Goal: Task Accomplishment & Management: Use online tool/utility

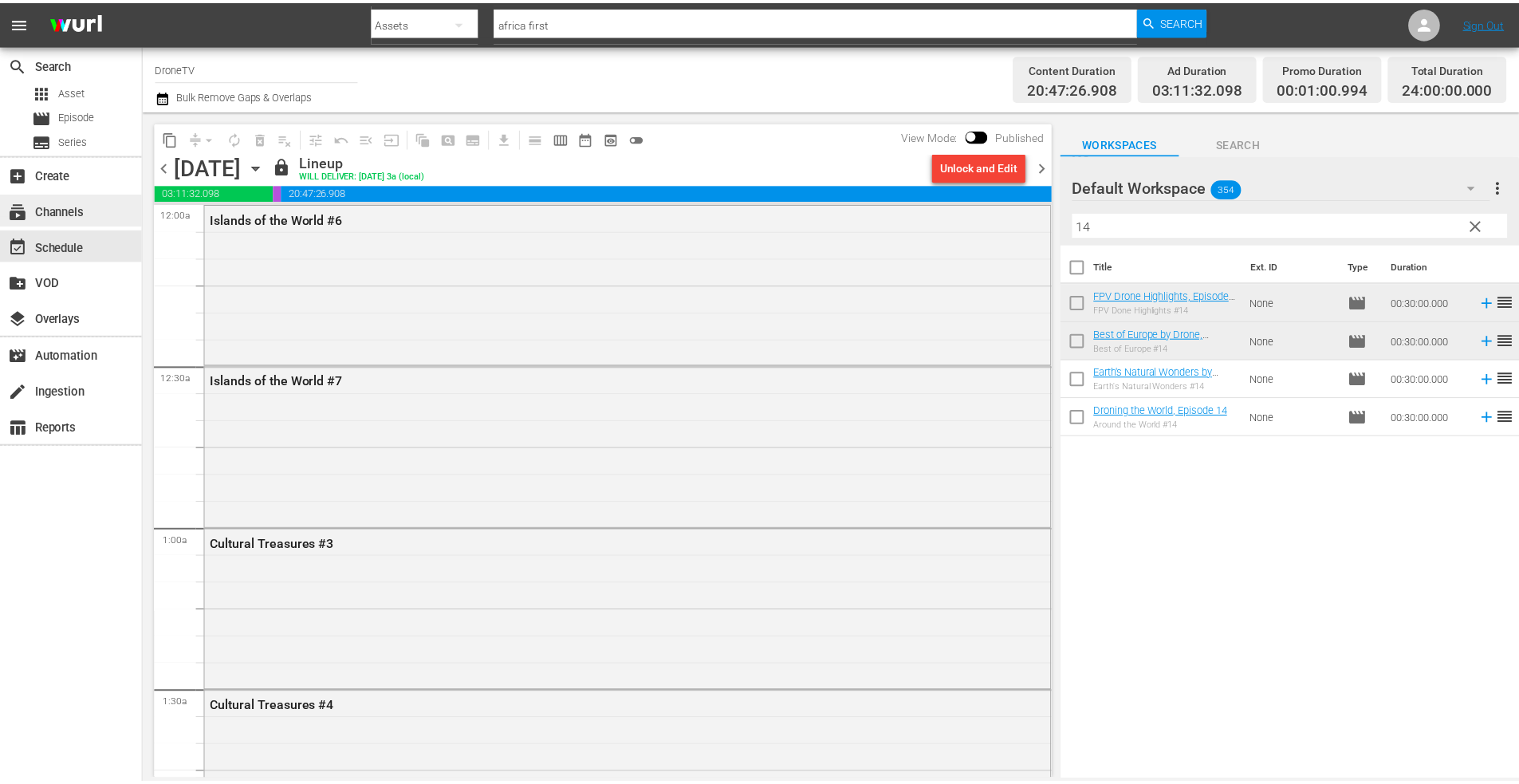
scroll to position [2074, 0]
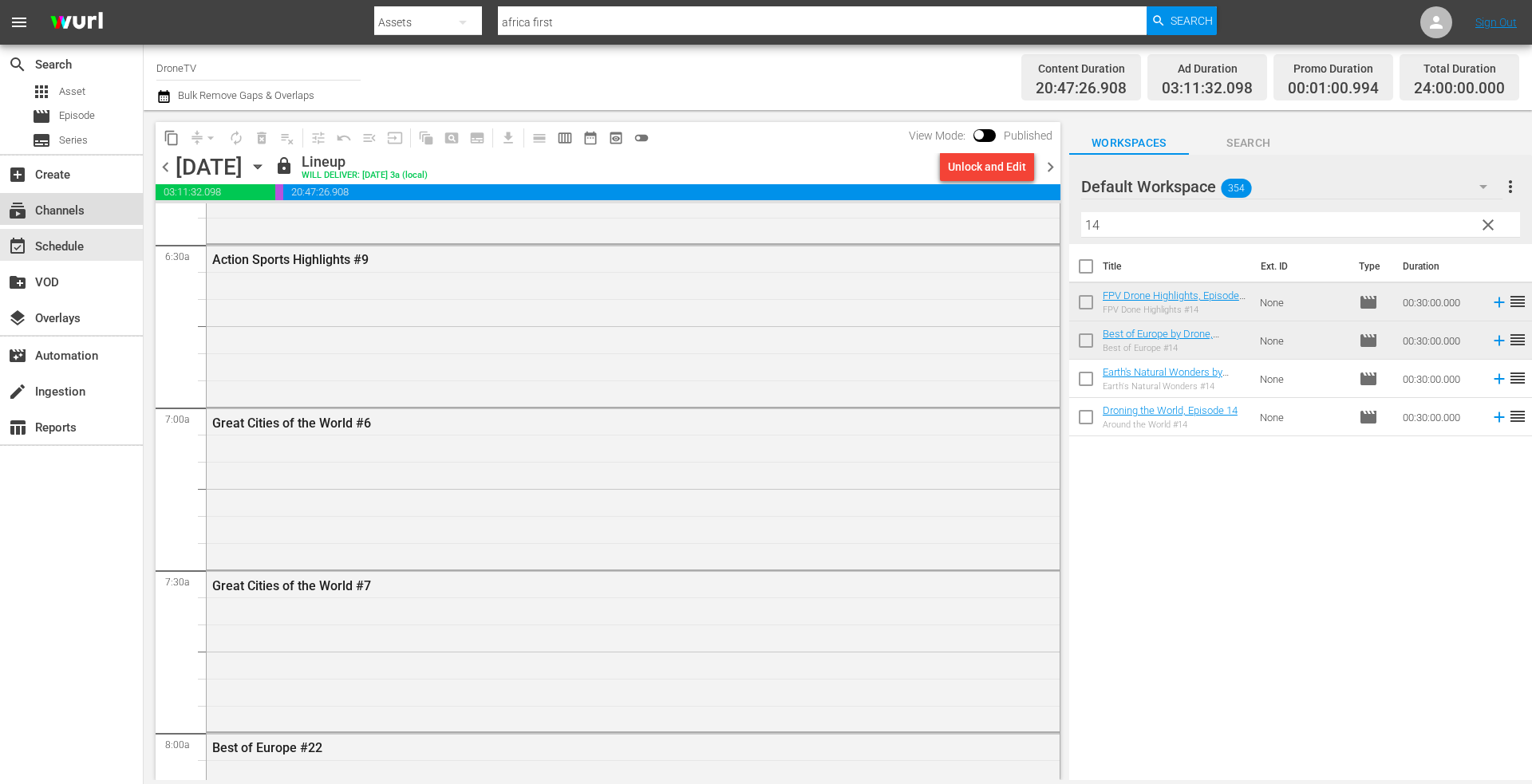
click at [83, 209] on div "subscriptions Channels" at bounding box center [44, 208] width 89 height 14
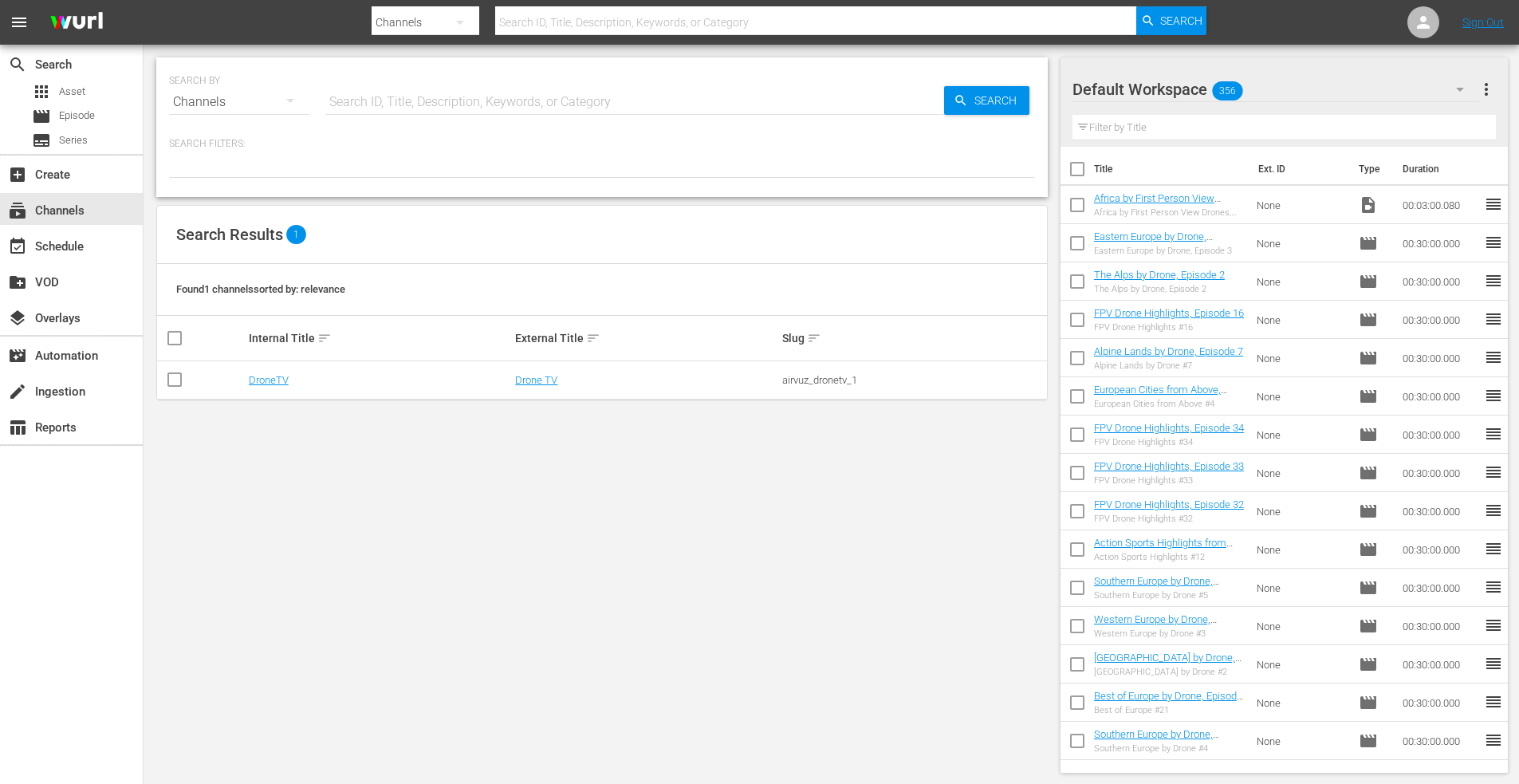
click at [242, 105] on div "Channels" at bounding box center [240, 102] width 140 height 44
drag, startPoint x: 216, startPoint y: 231, endPoint x: 328, endPoint y: 142, distance: 143.1
click at [217, 231] on div "Assets" at bounding box center [220, 234] width 63 height 26
type input "africa first"
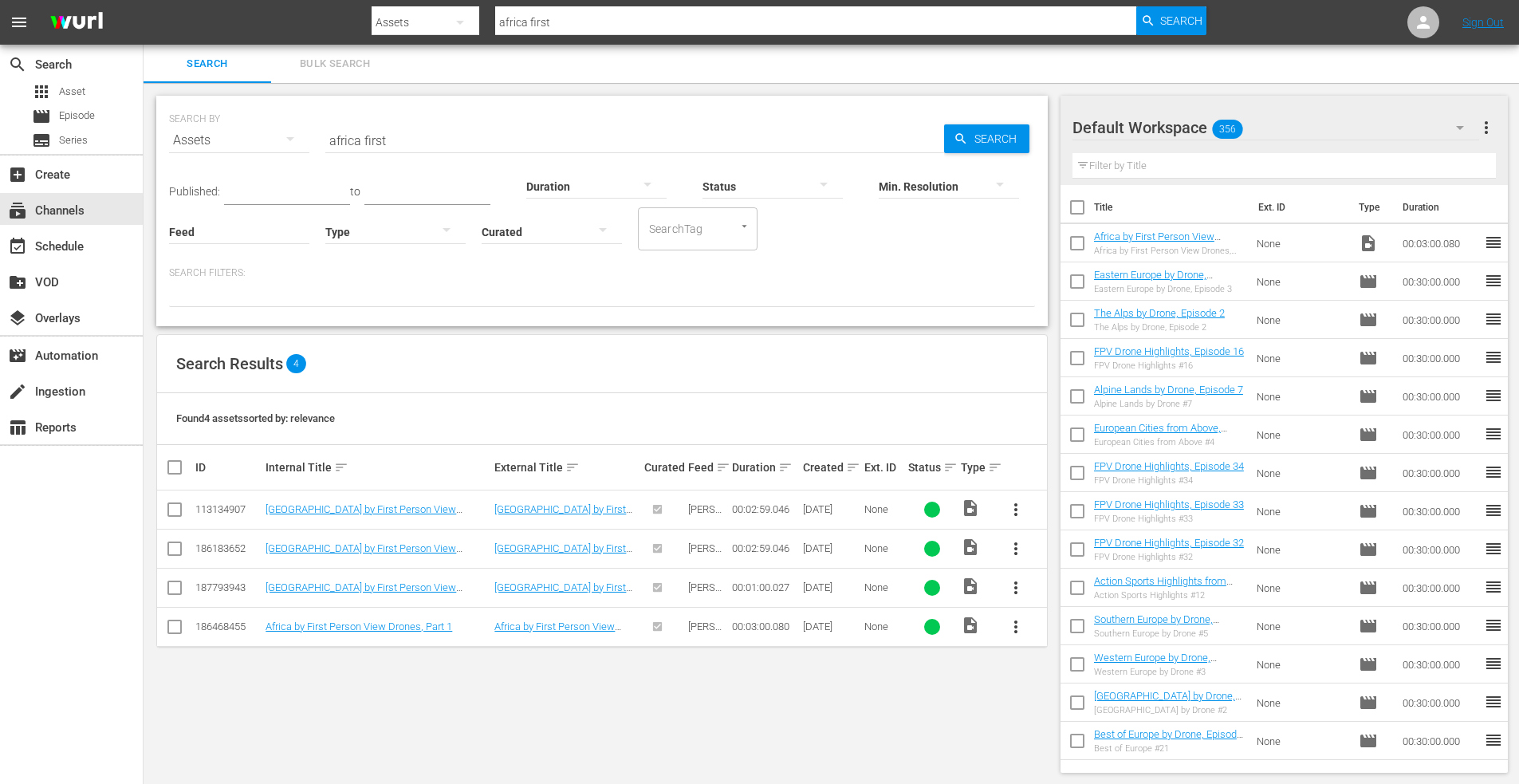
click at [408, 138] on input "africa first" at bounding box center [634, 140] width 619 height 38
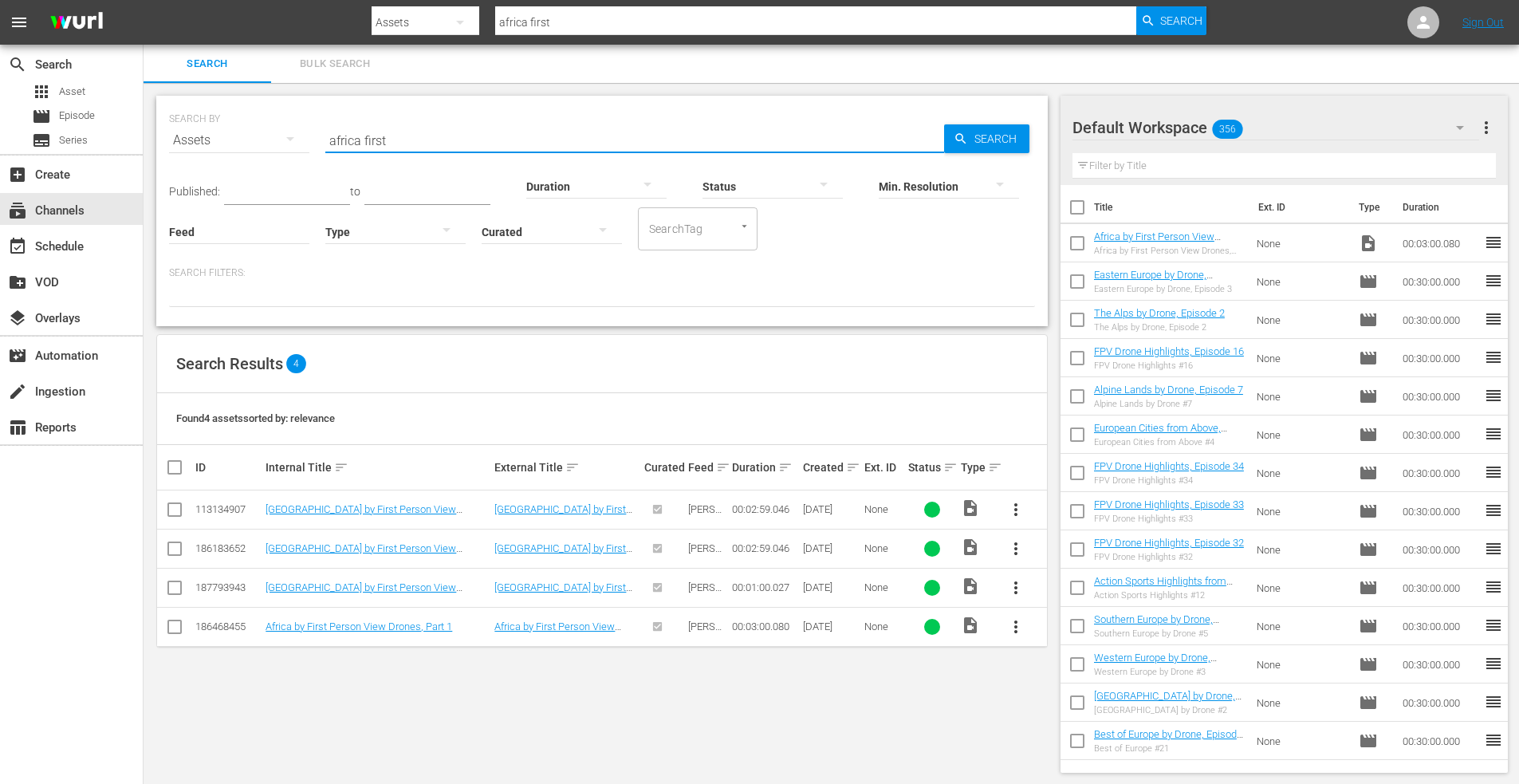
drag, startPoint x: 408, startPoint y: 138, endPoint x: 275, endPoint y: 127, distance: 133.5
click at [273, 129] on div "SEARCH BY Search By Assets Search ID, Title, Description, Keywords, or Category…" at bounding box center [602, 131] width 866 height 58
type input "china"
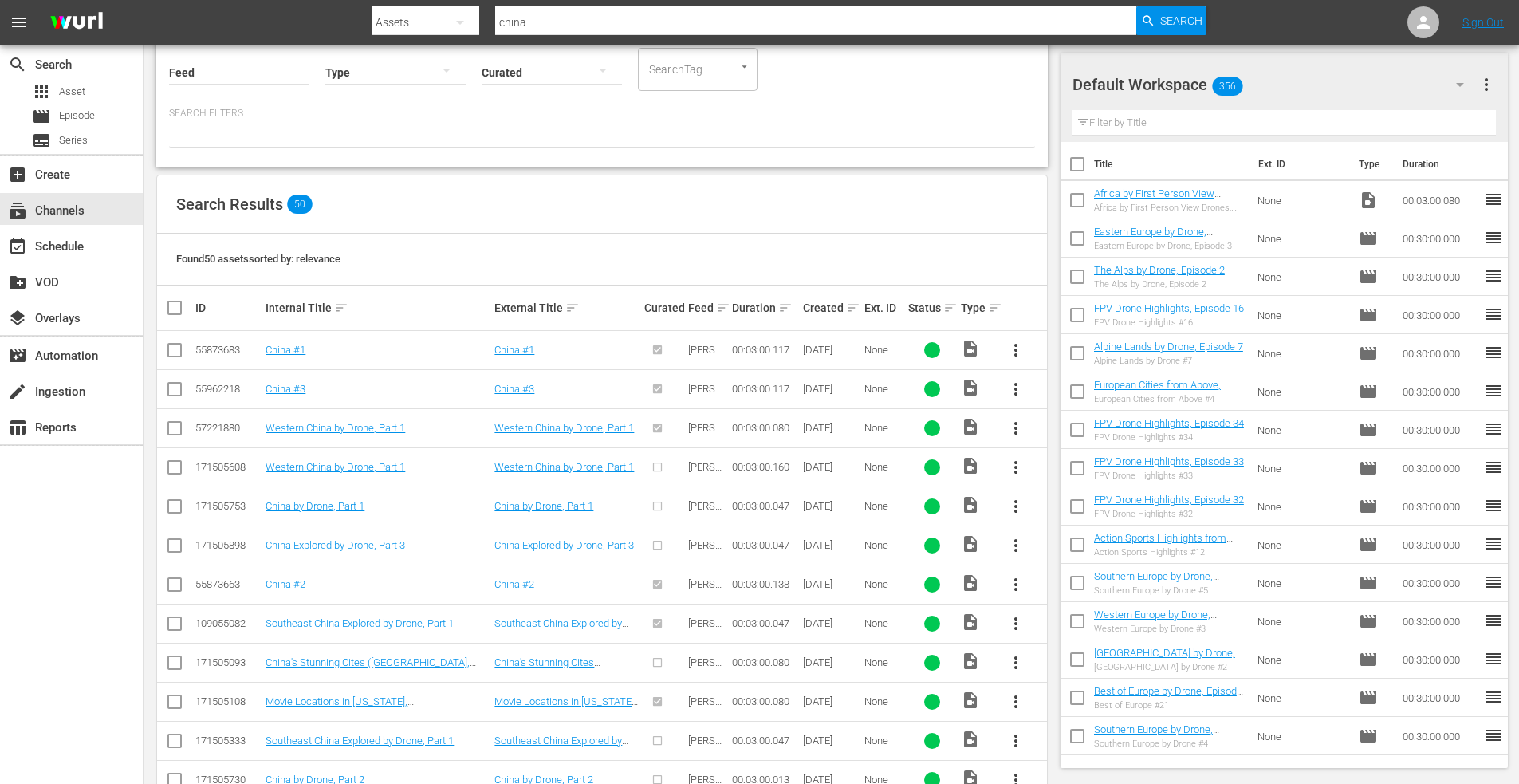
scroll to position [319, 0]
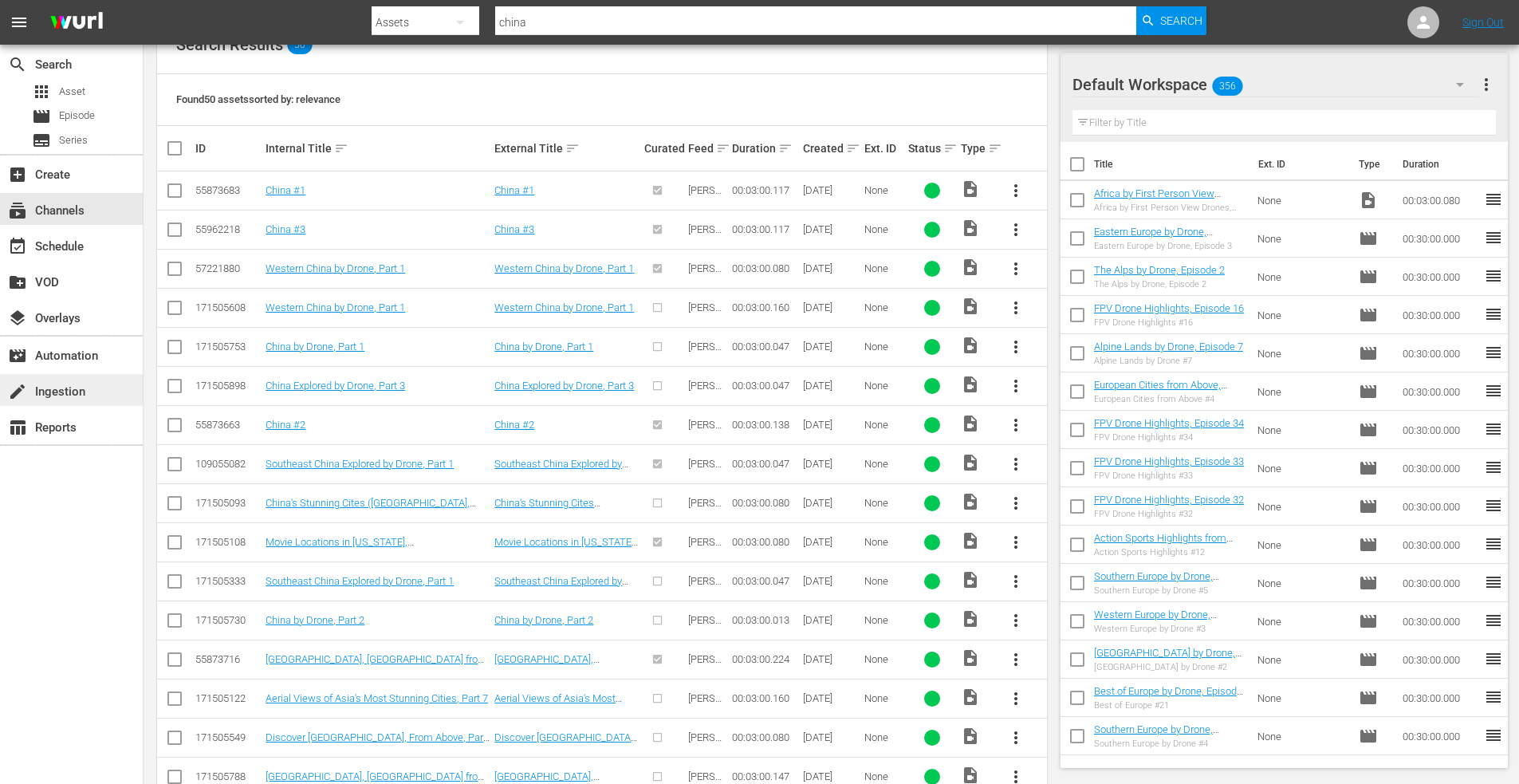
click at [59, 394] on div "create Ingestion" at bounding box center [44, 389] width 89 height 14
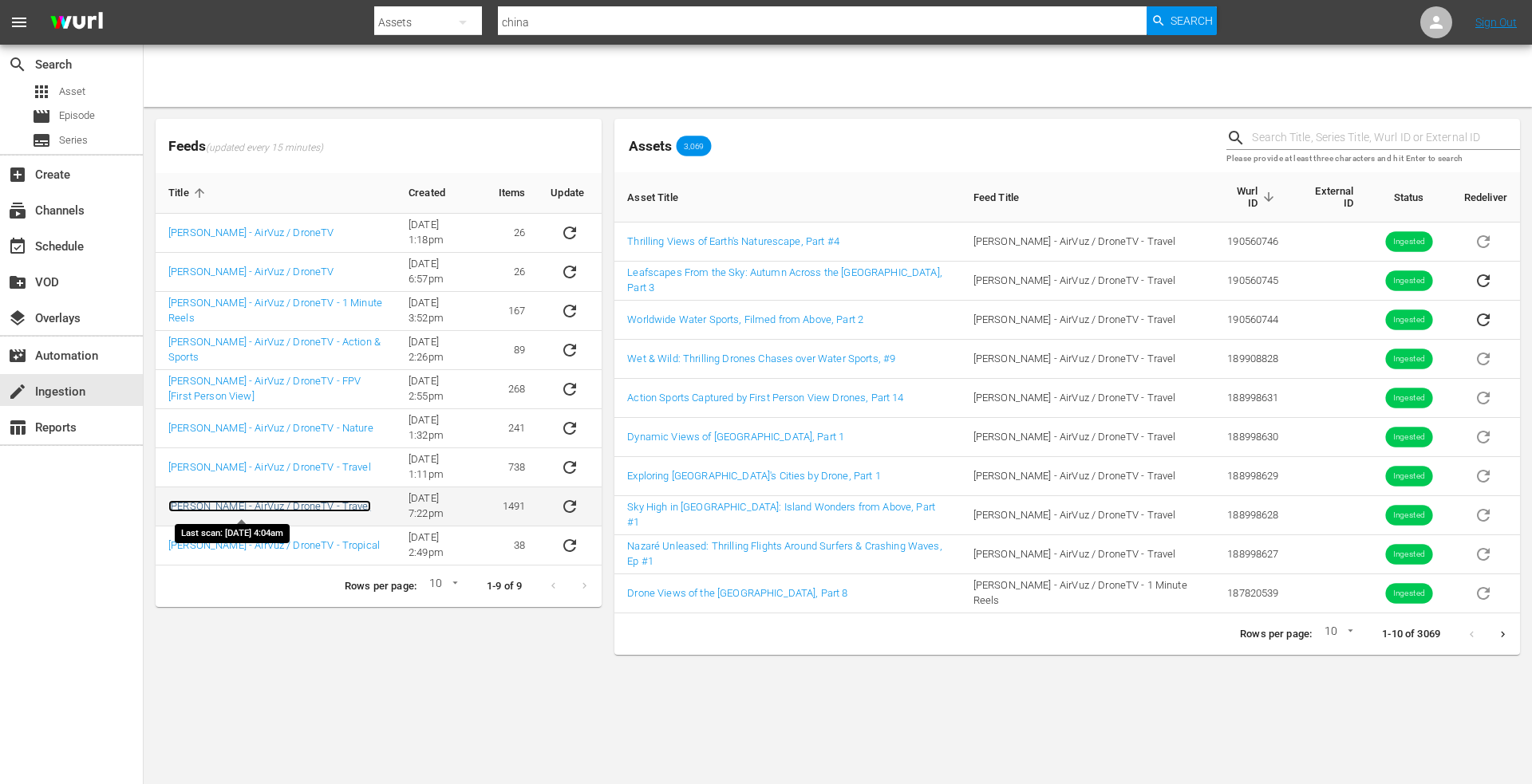
click at [281, 502] on link "[PERSON_NAME] - AirVuz / DroneTV - Travel" at bounding box center [269, 506] width 203 height 12
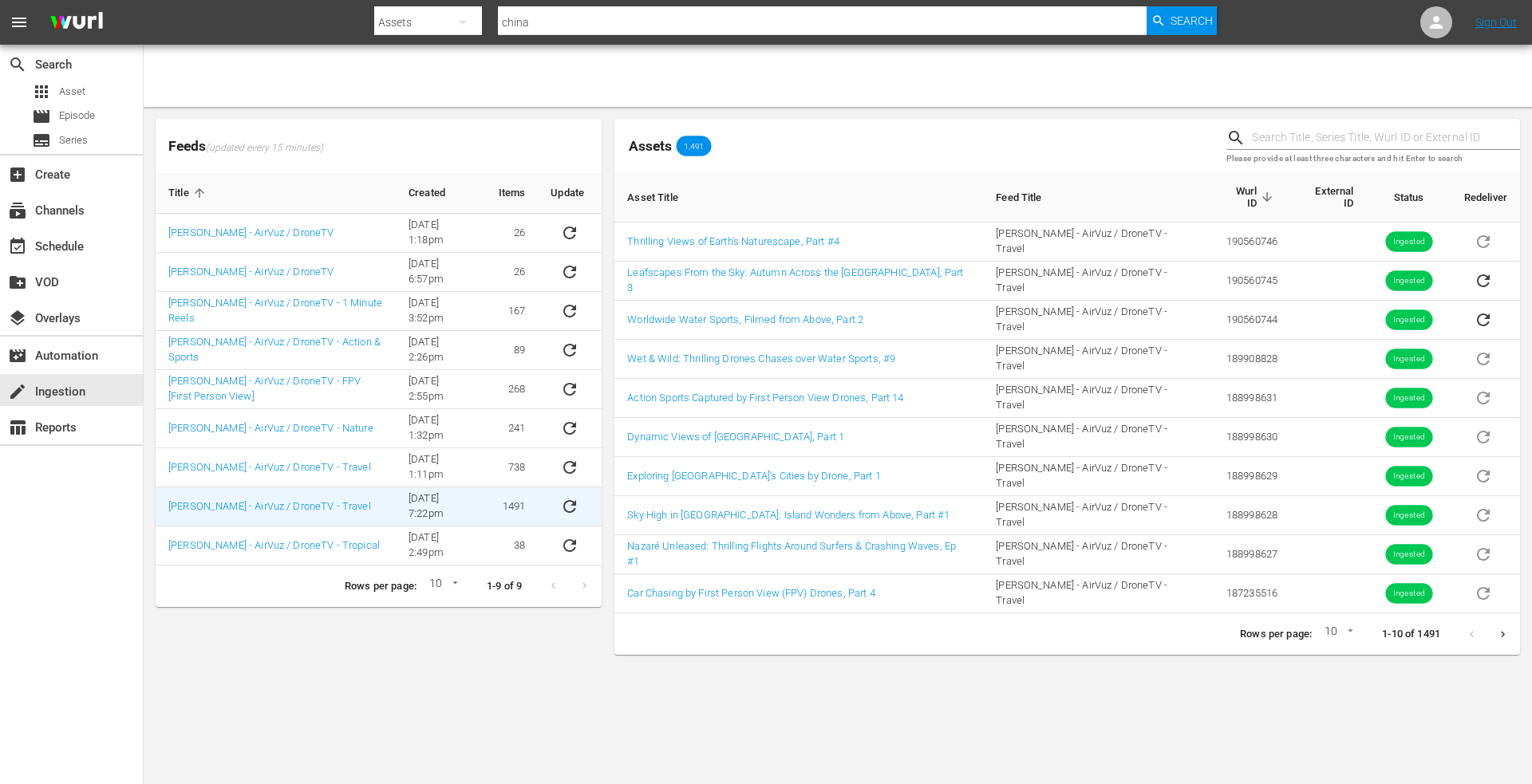
click at [512, 505] on td "1491" at bounding box center [512, 507] width 53 height 39
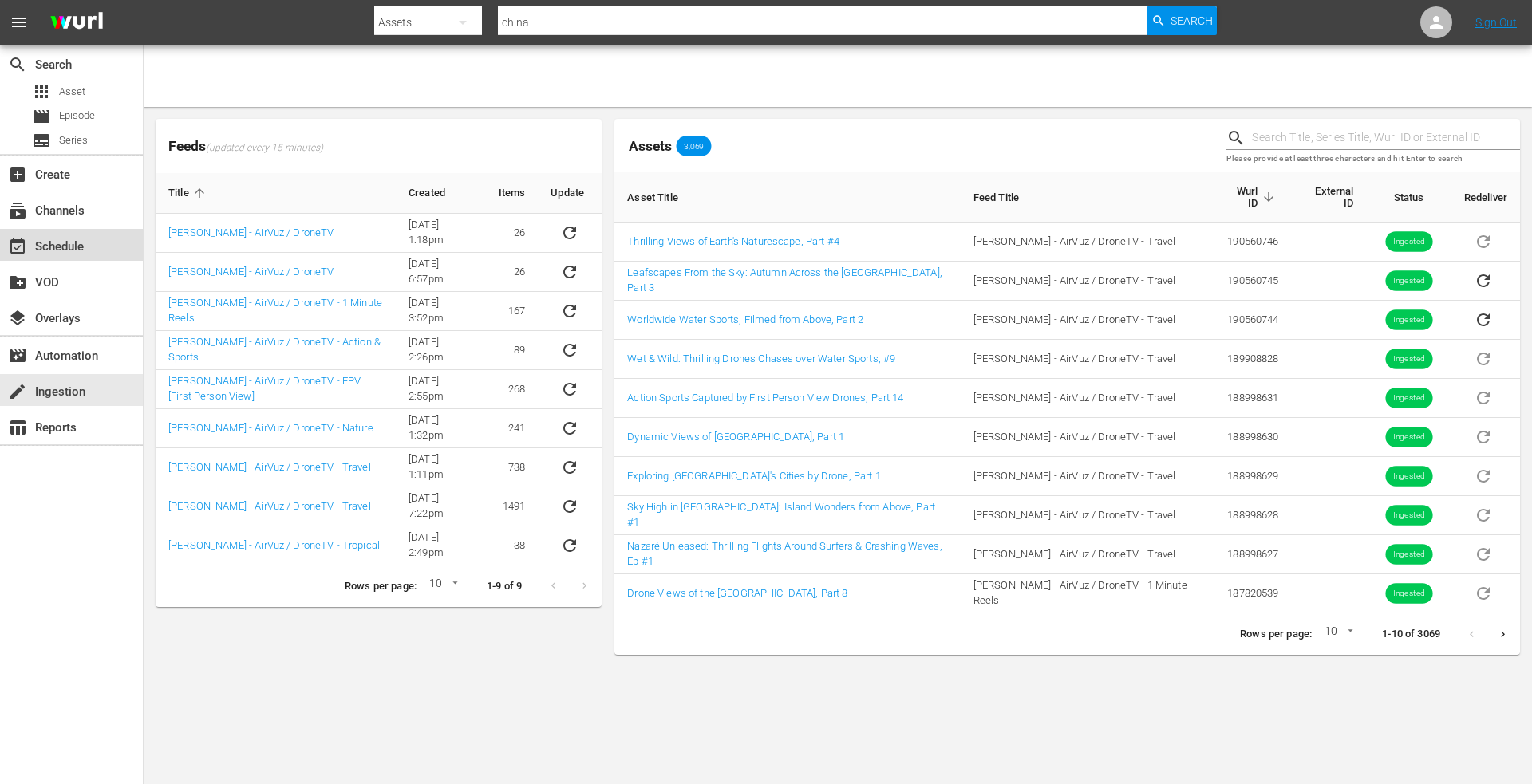
click at [65, 249] on div "event_available Schedule" at bounding box center [44, 243] width 89 height 14
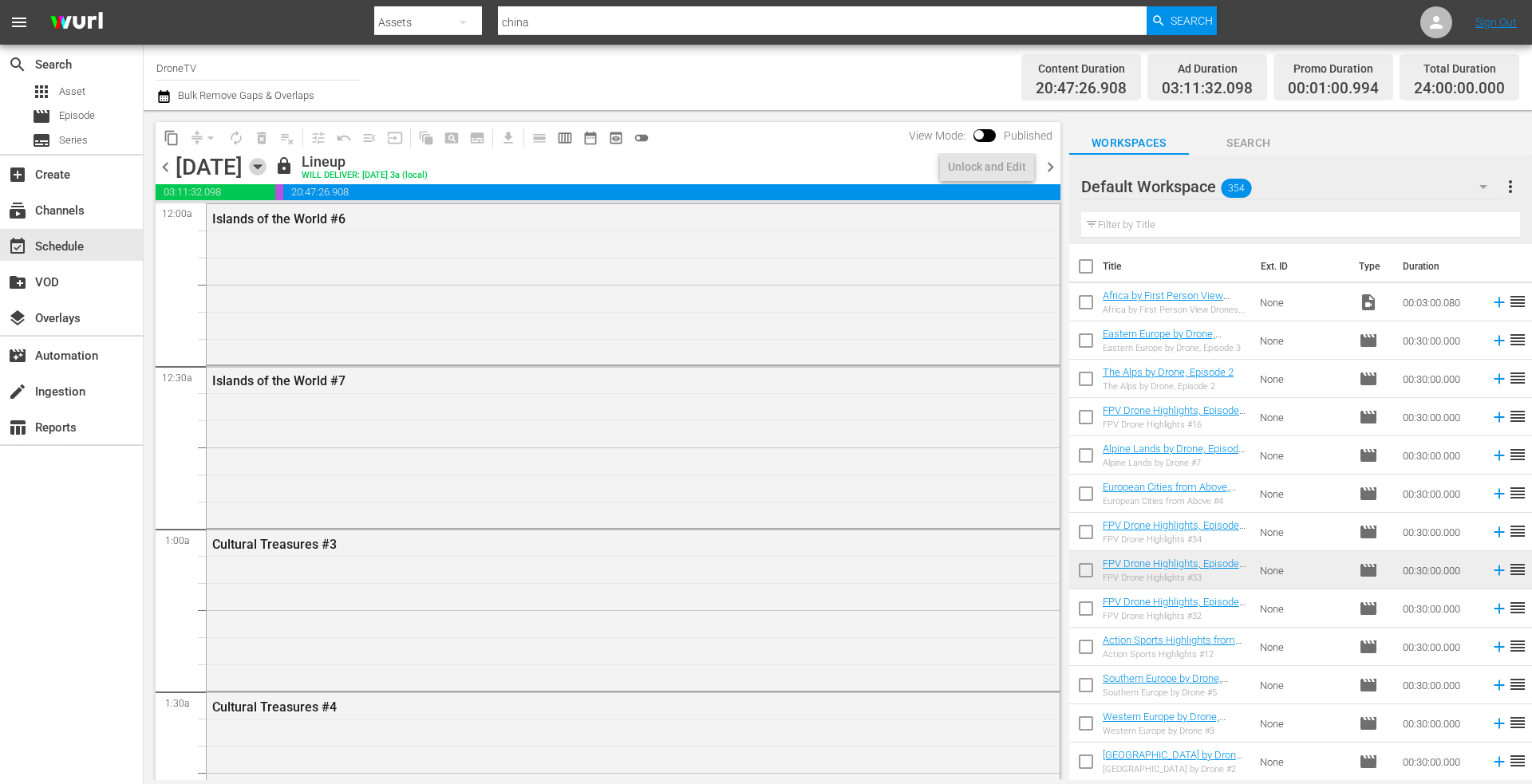
click at [261, 165] on icon "button" at bounding box center [257, 167] width 7 height 4
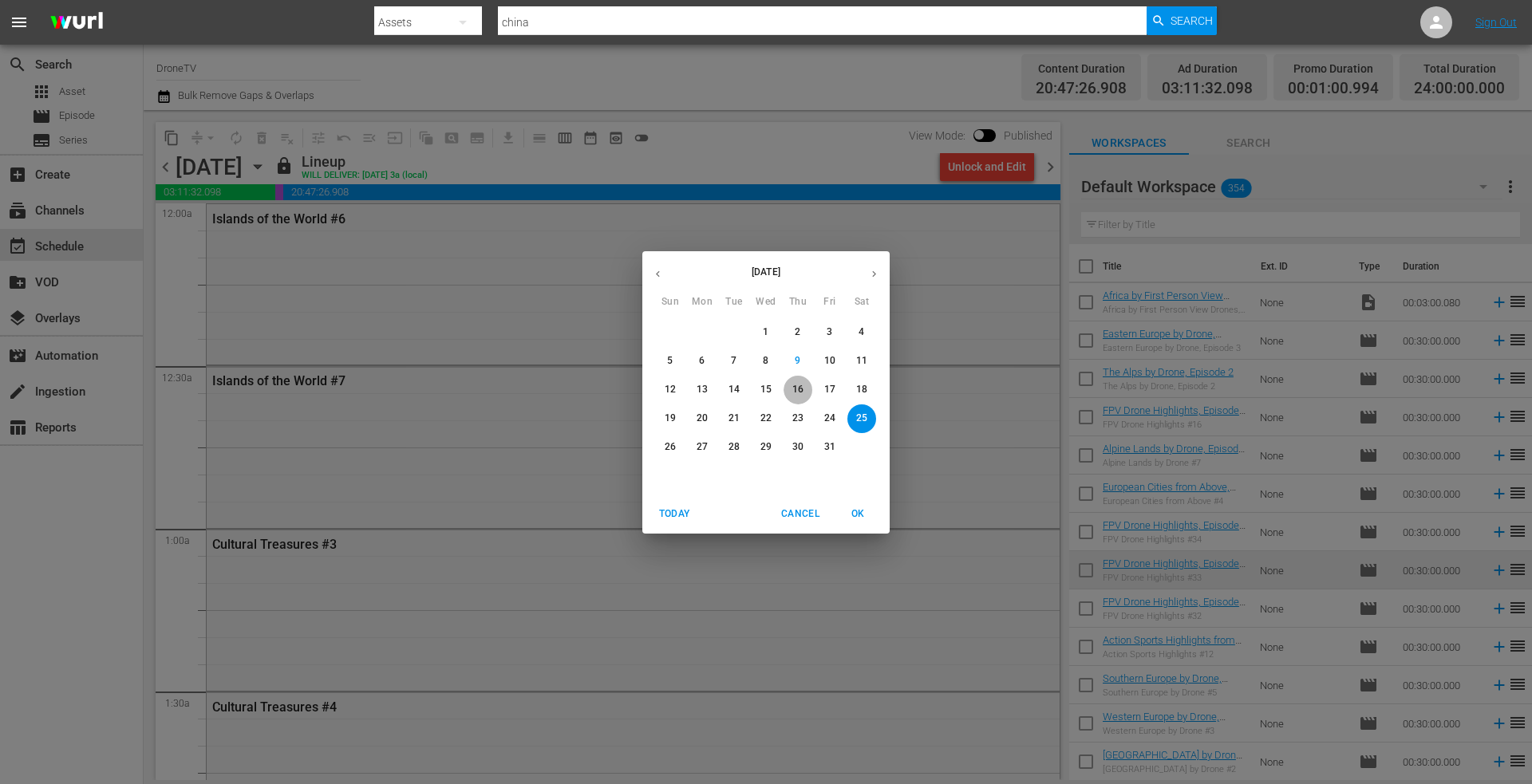
click at [801, 385] on p "16" at bounding box center [798, 390] width 12 height 13
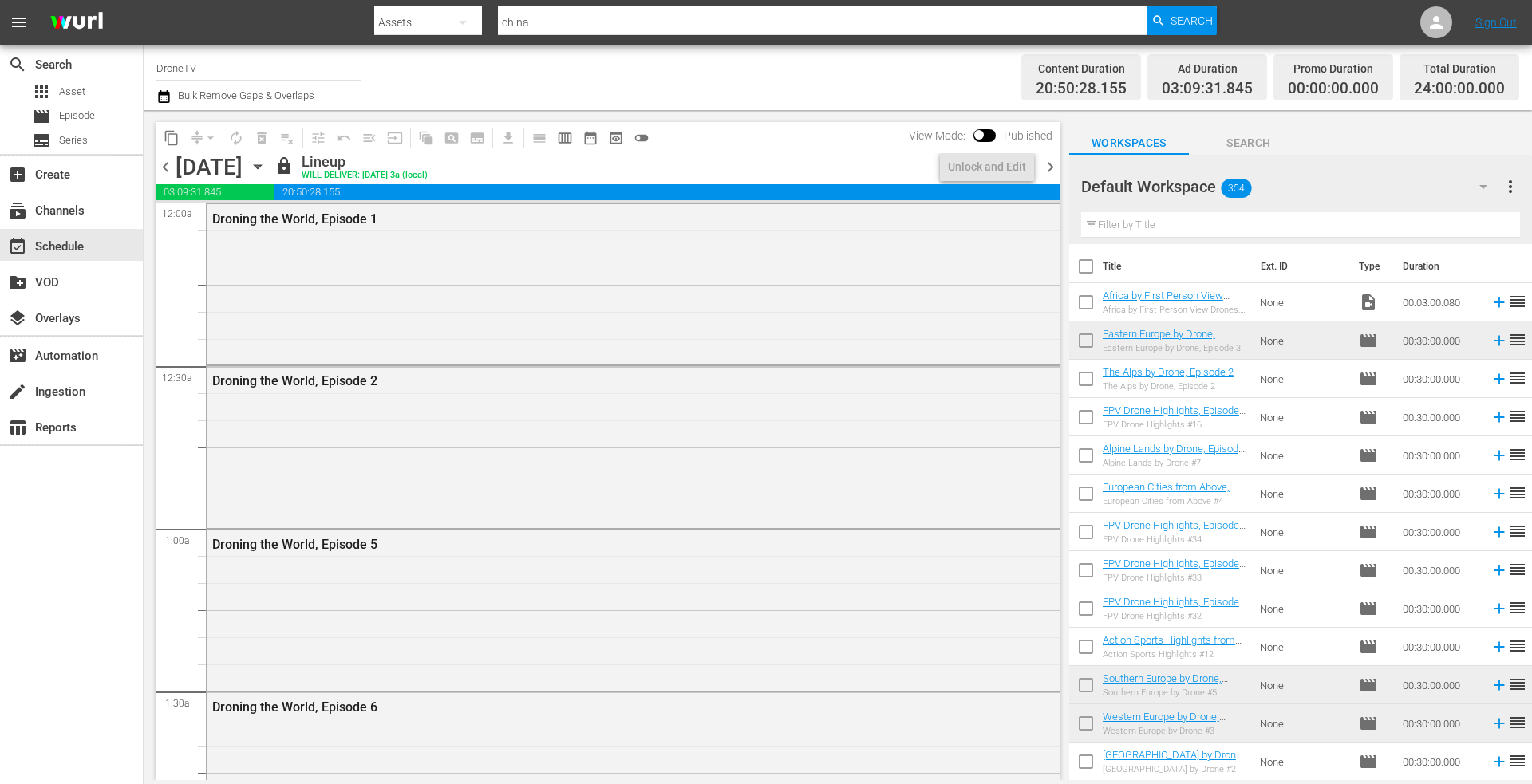
click at [267, 164] on icon "button" at bounding box center [258, 166] width 17 height 17
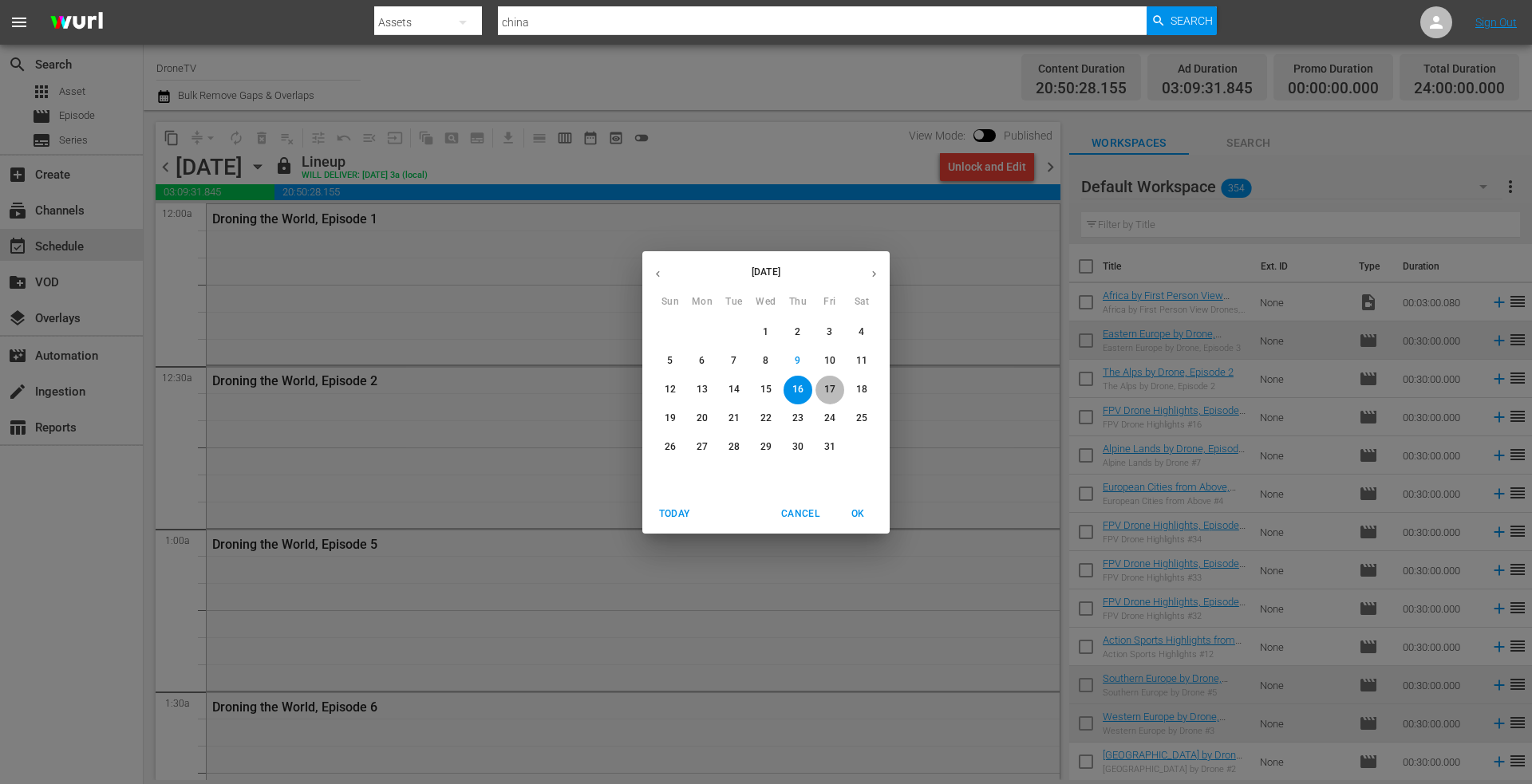
click at [831, 385] on p "17" at bounding box center [830, 390] width 12 height 13
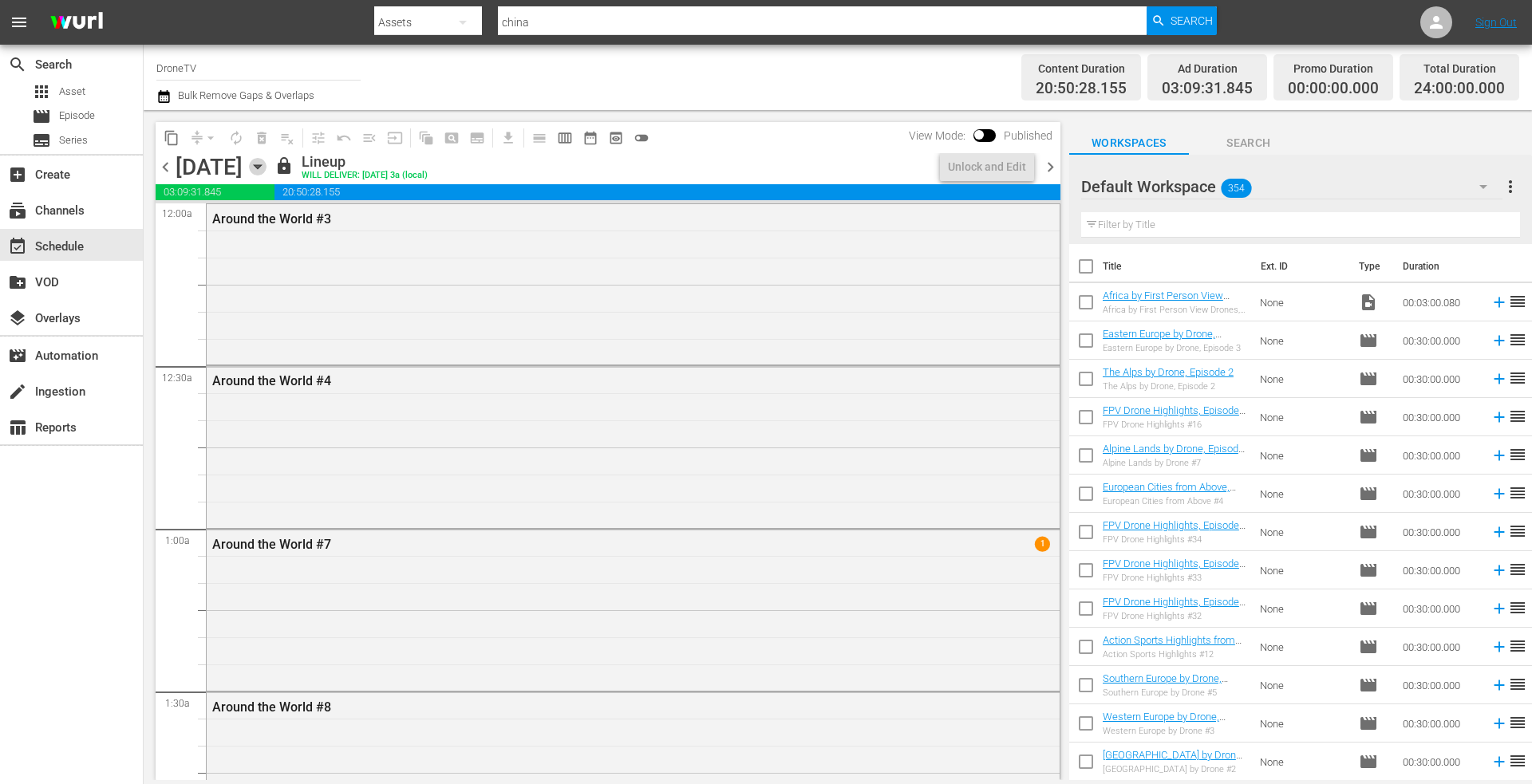
click at [261, 167] on icon "button" at bounding box center [257, 167] width 7 height 4
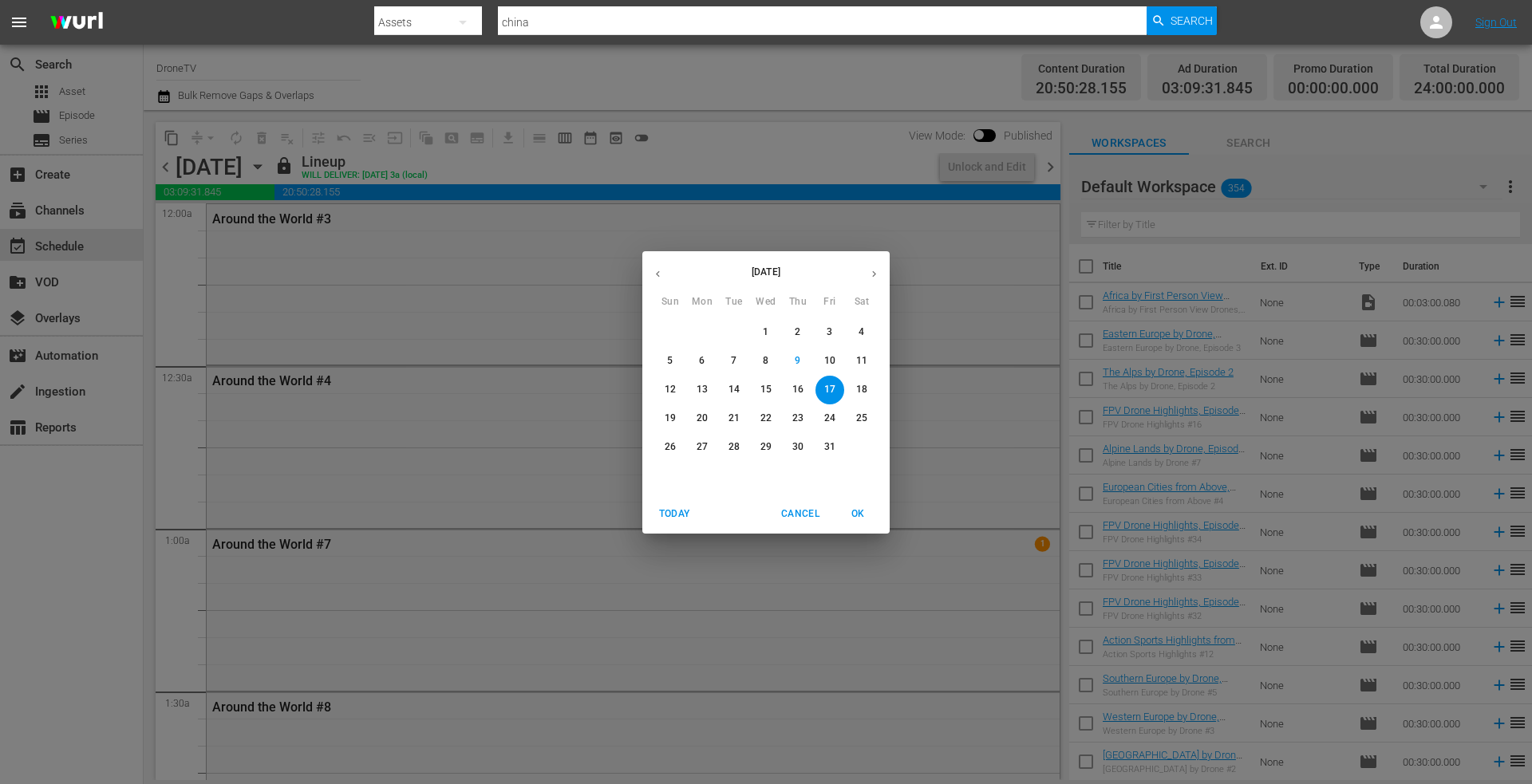
click at [855, 386] on span "18" at bounding box center [861, 390] width 29 height 13
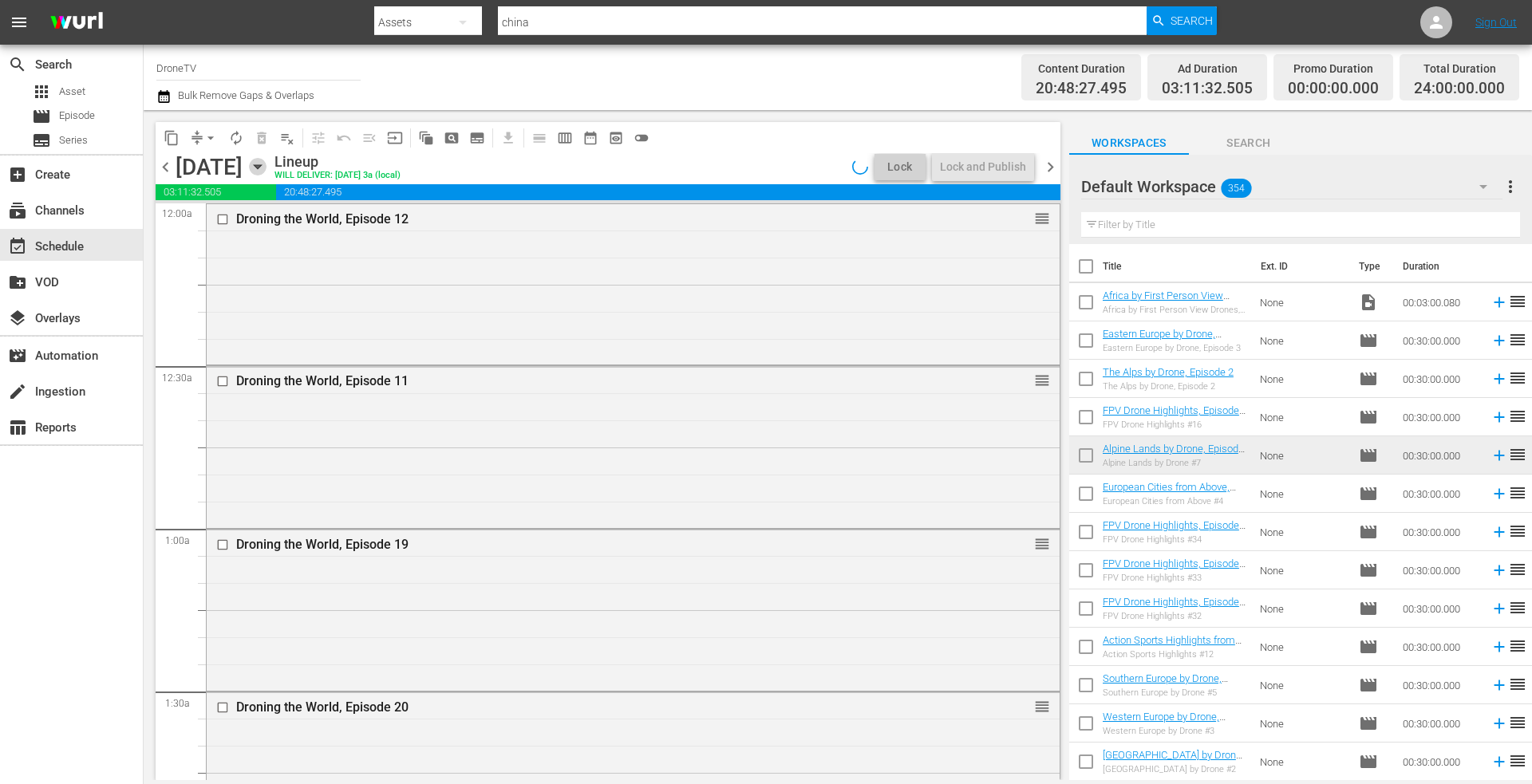
click at [267, 168] on icon "button" at bounding box center [258, 166] width 17 height 17
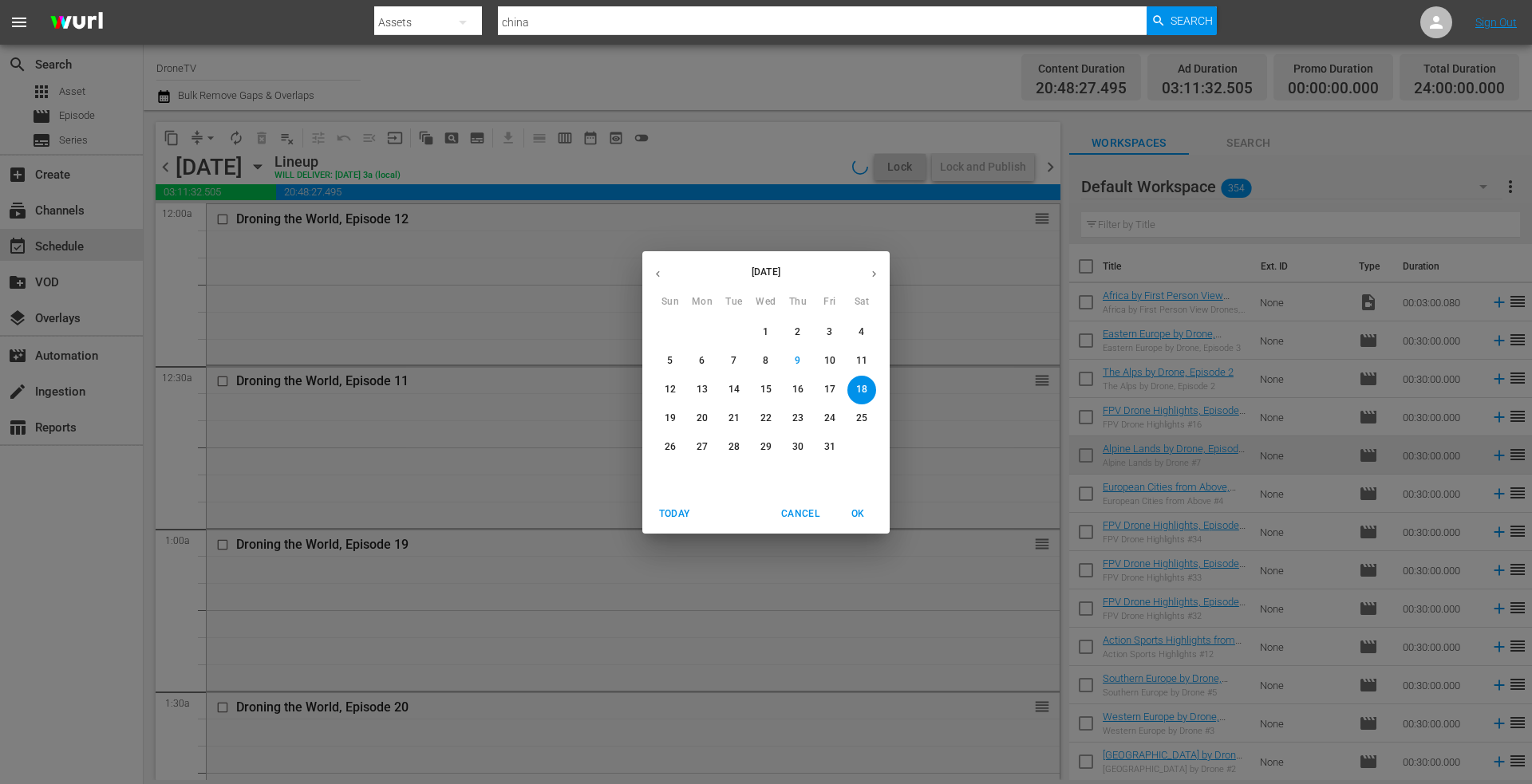
click at [672, 412] on p "19" at bounding box center [671, 418] width 12 height 13
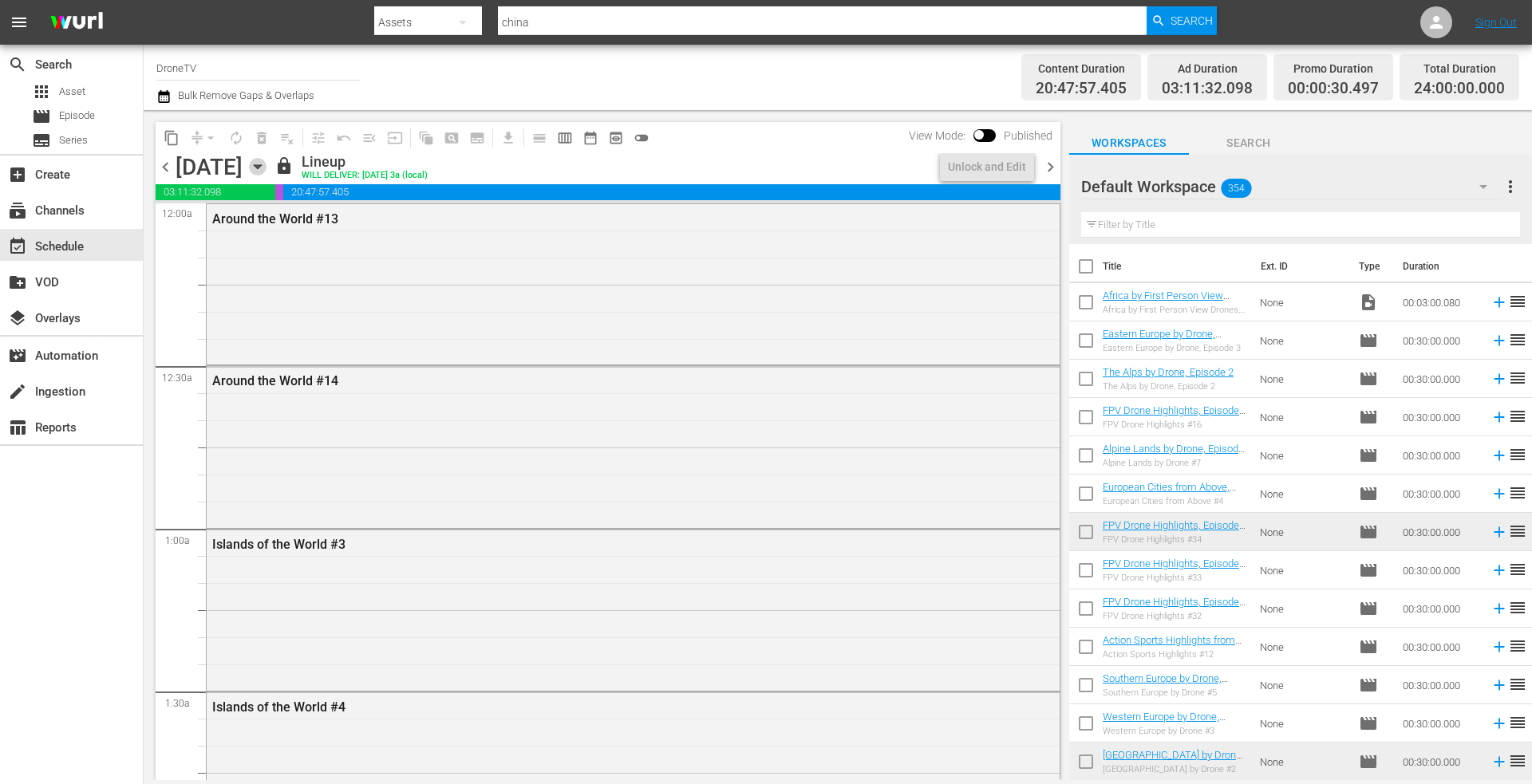
click at [267, 164] on icon "button" at bounding box center [258, 166] width 17 height 17
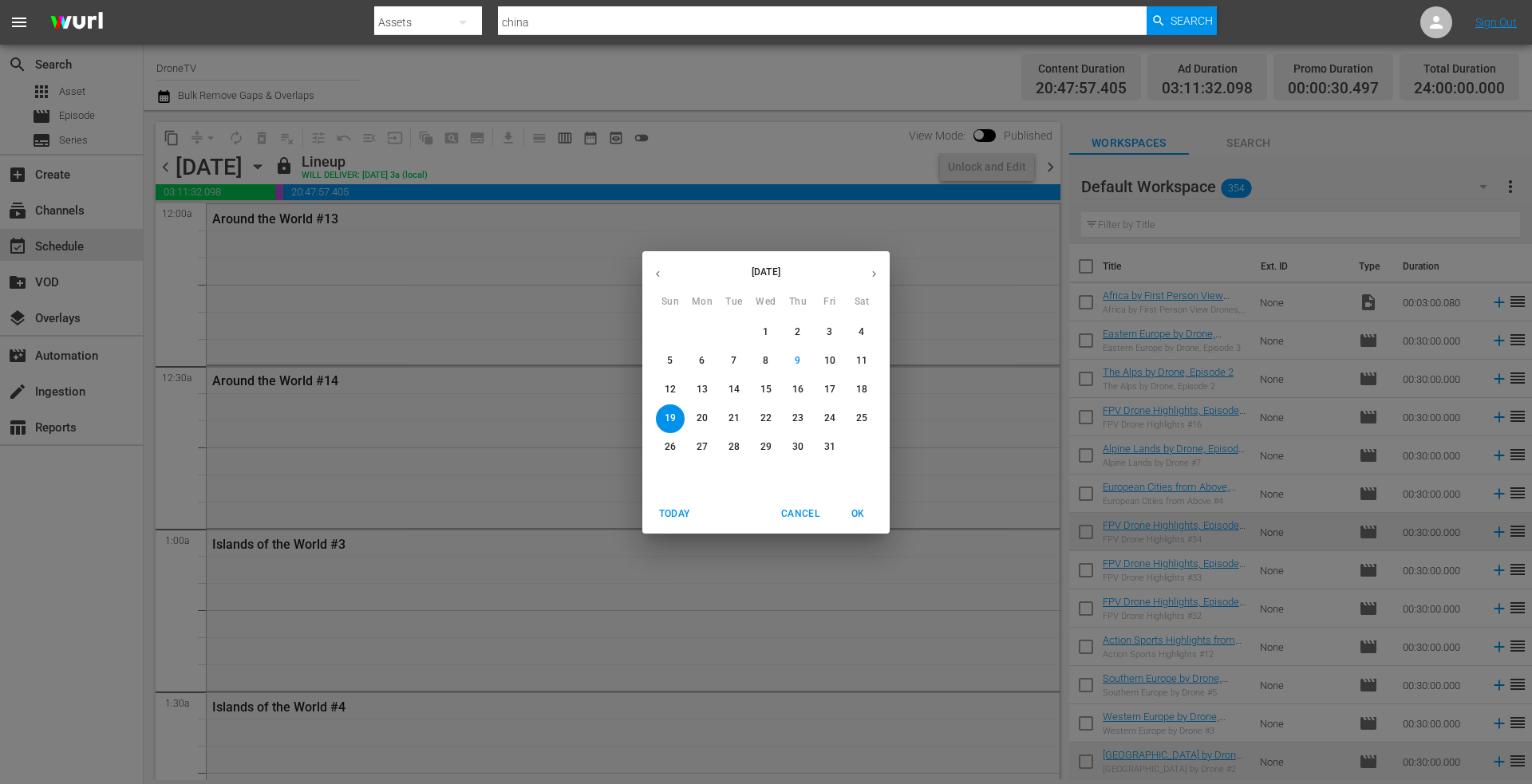
click at [702, 413] on p "20" at bounding box center [702, 418] width 12 height 13
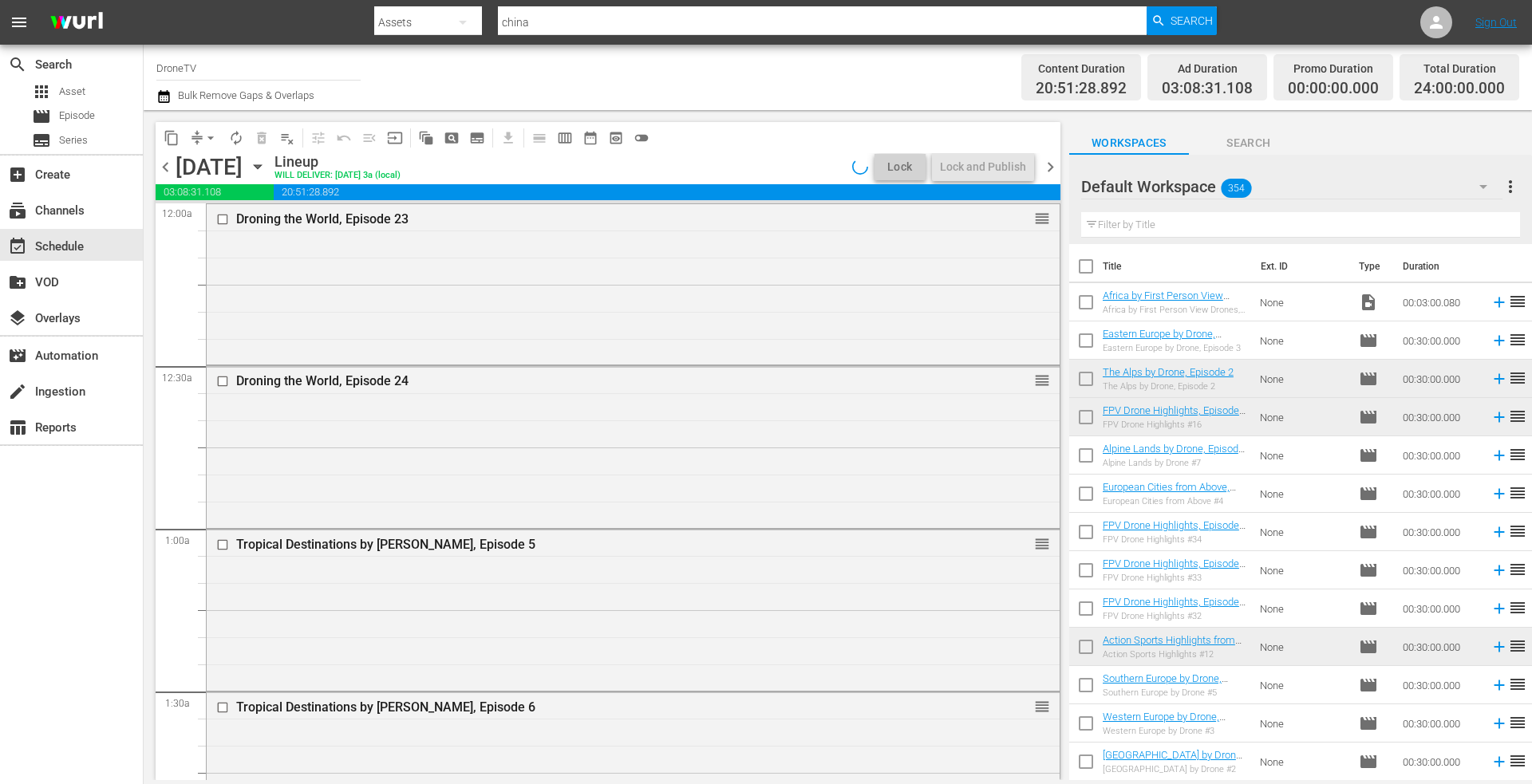
click at [267, 166] on icon "button" at bounding box center [258, 166] width 17 height 17
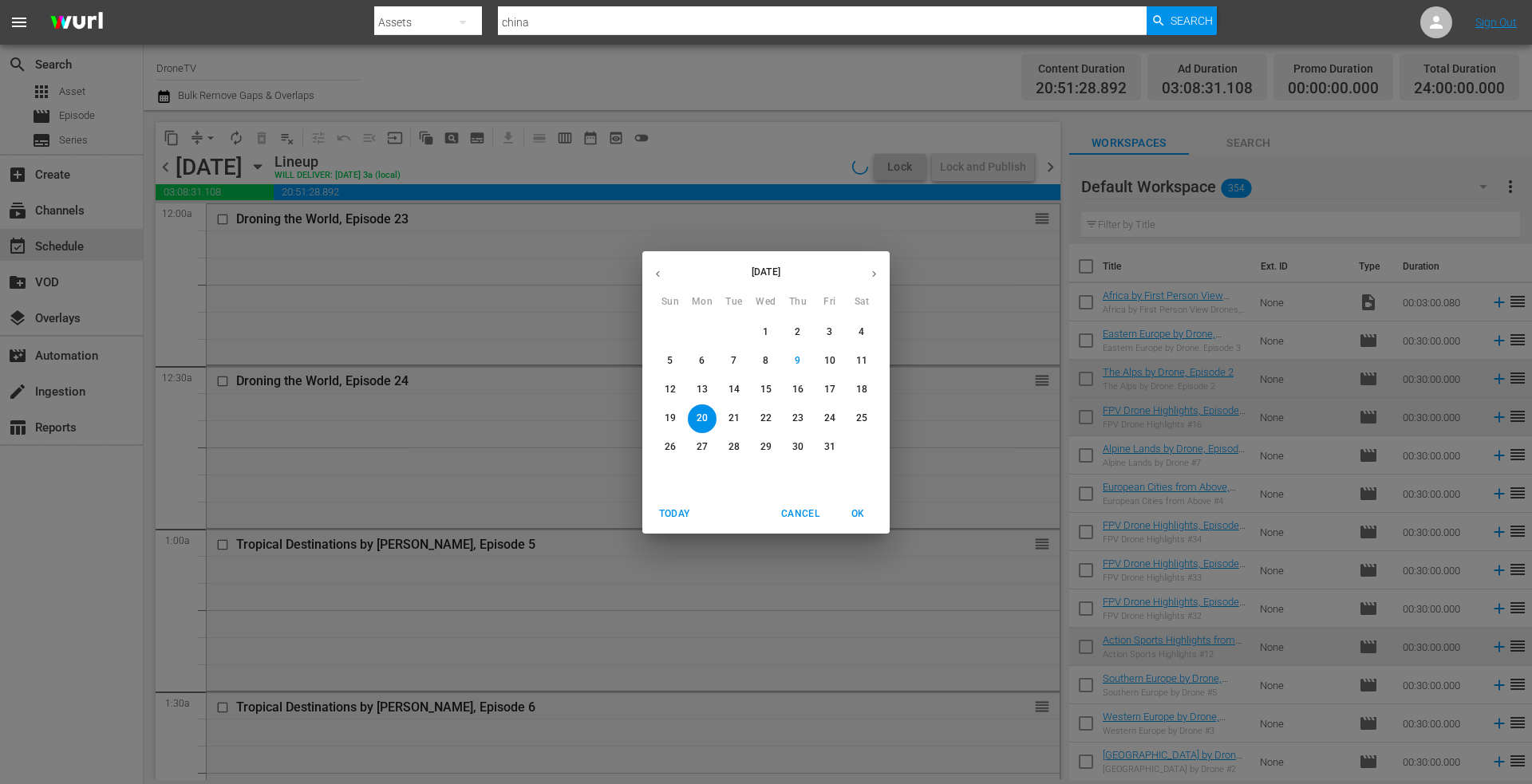
click at [732, 417] on p "21" at bounding box center [734, 418] width 12 height 13
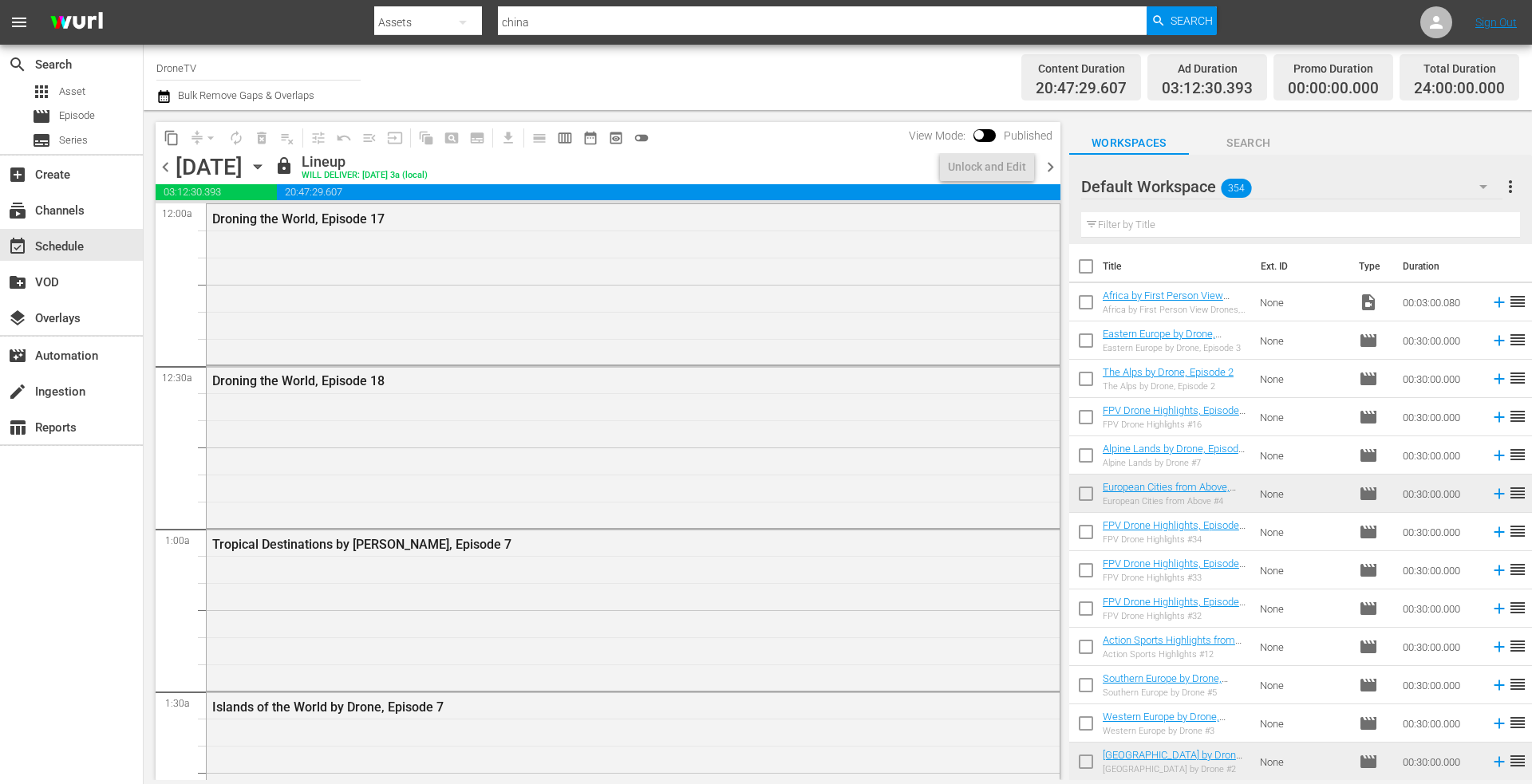
click at [261, 166] on icon "button" at bounding box center [257, 167] width 7 height 4
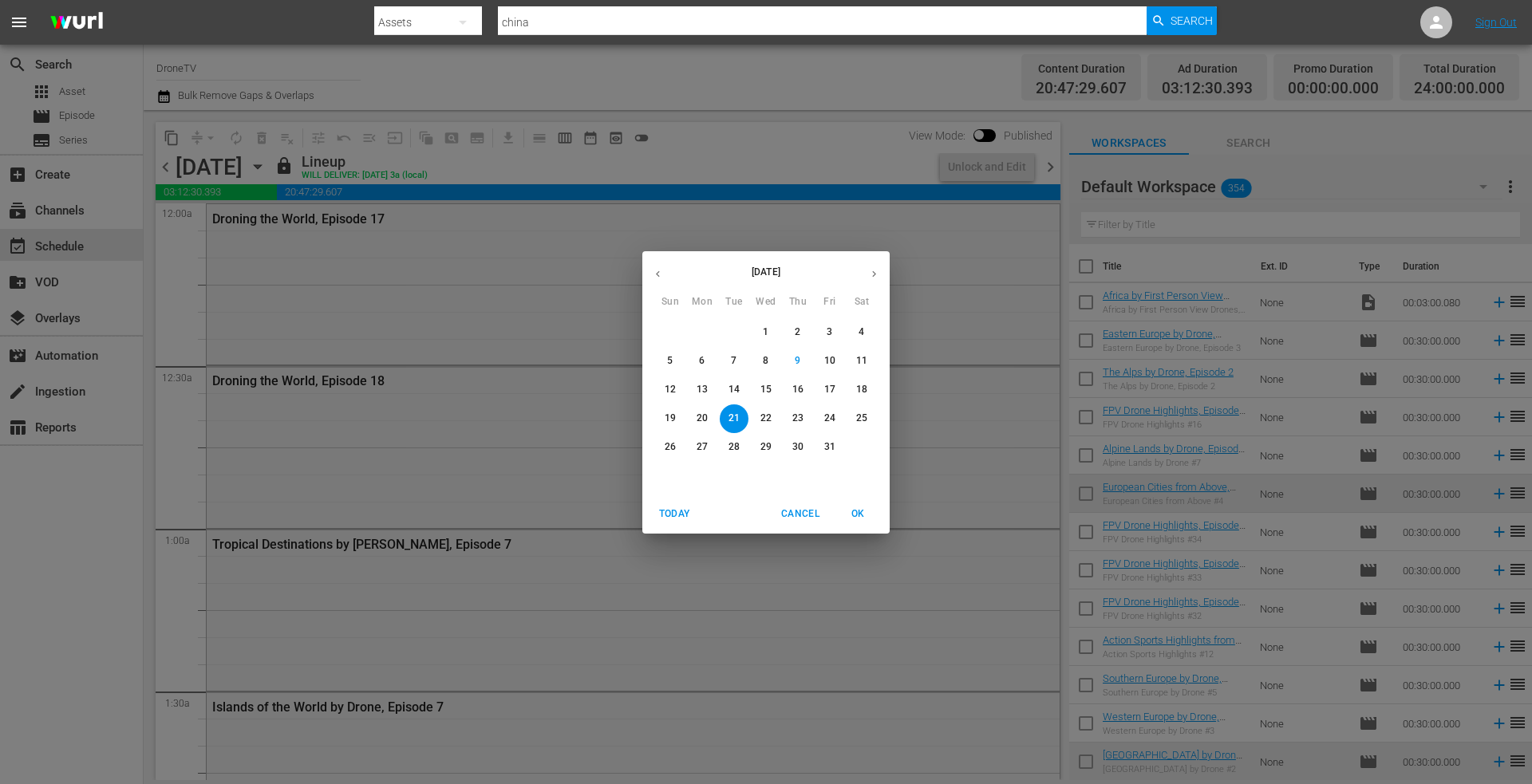
click at [763, 416] on p "22" at bounding box center [766, 418] width 12 height 13
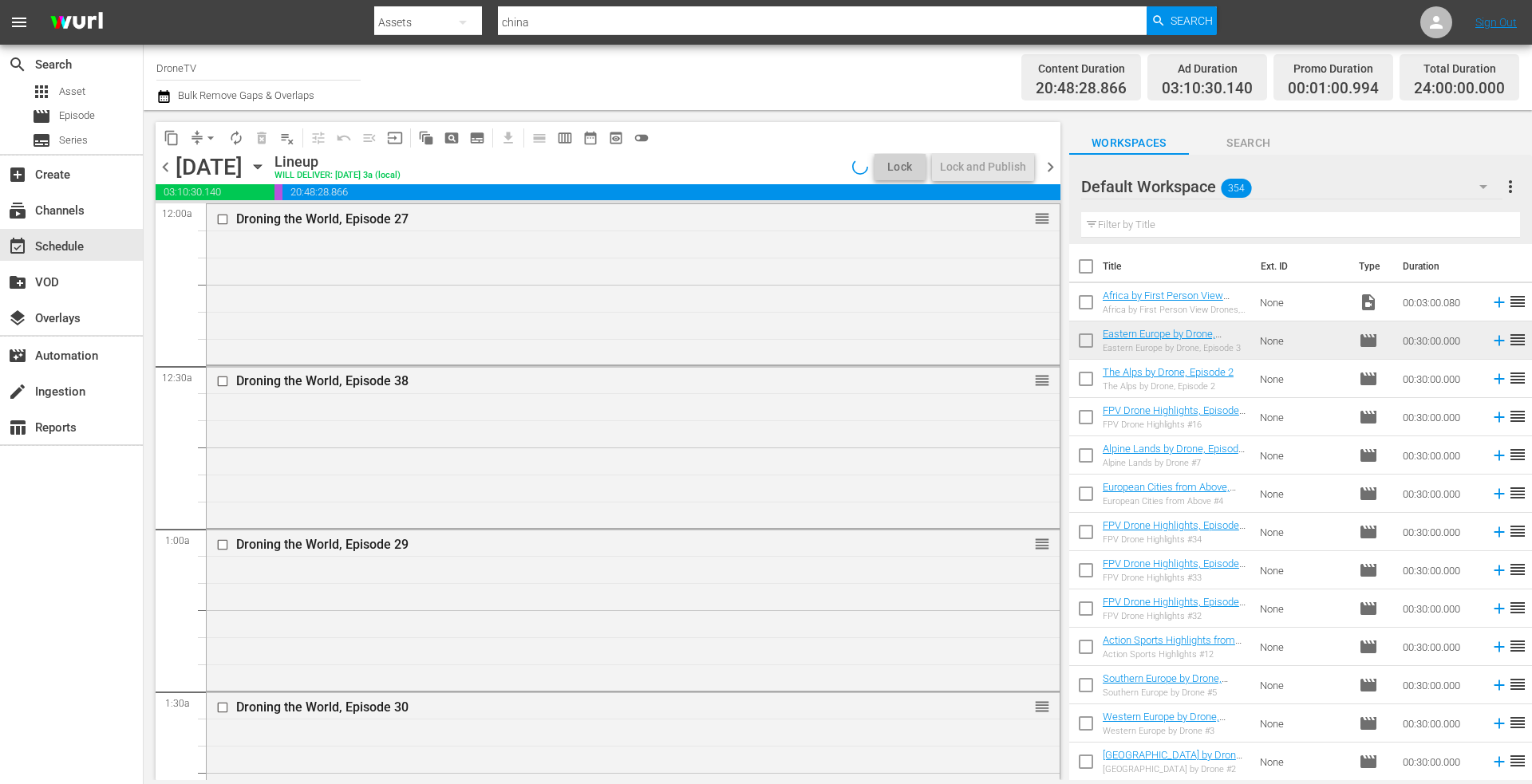
click at [261, 165] on icon "button" at bounding box center [257, 167] width 7 height 4
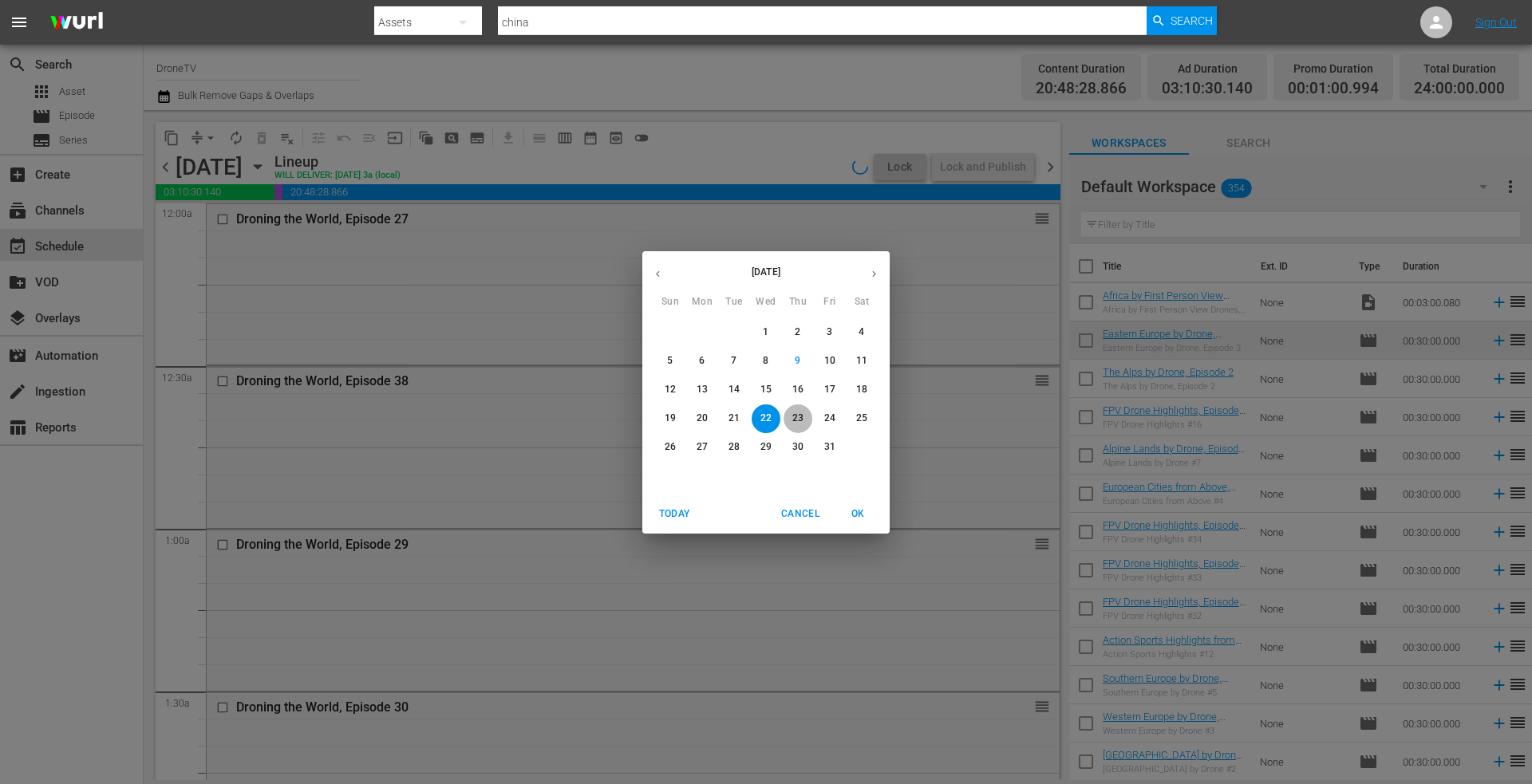
click at [797, 413] on p "23" at bounding box center [798, 418] width 12 height 13
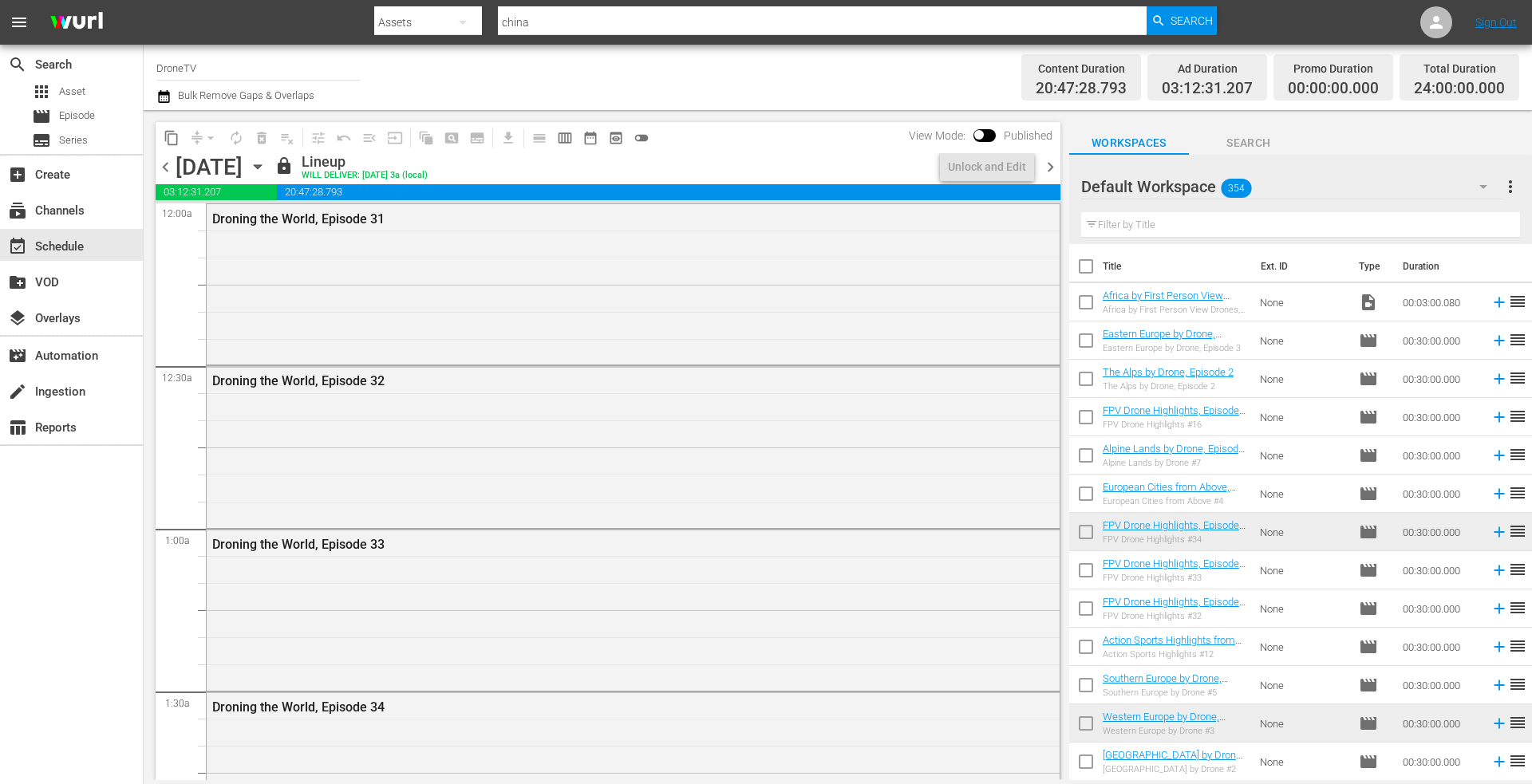
click at [267, 164] on icon "button" at bounding box center [258, 166] width 17 height 17
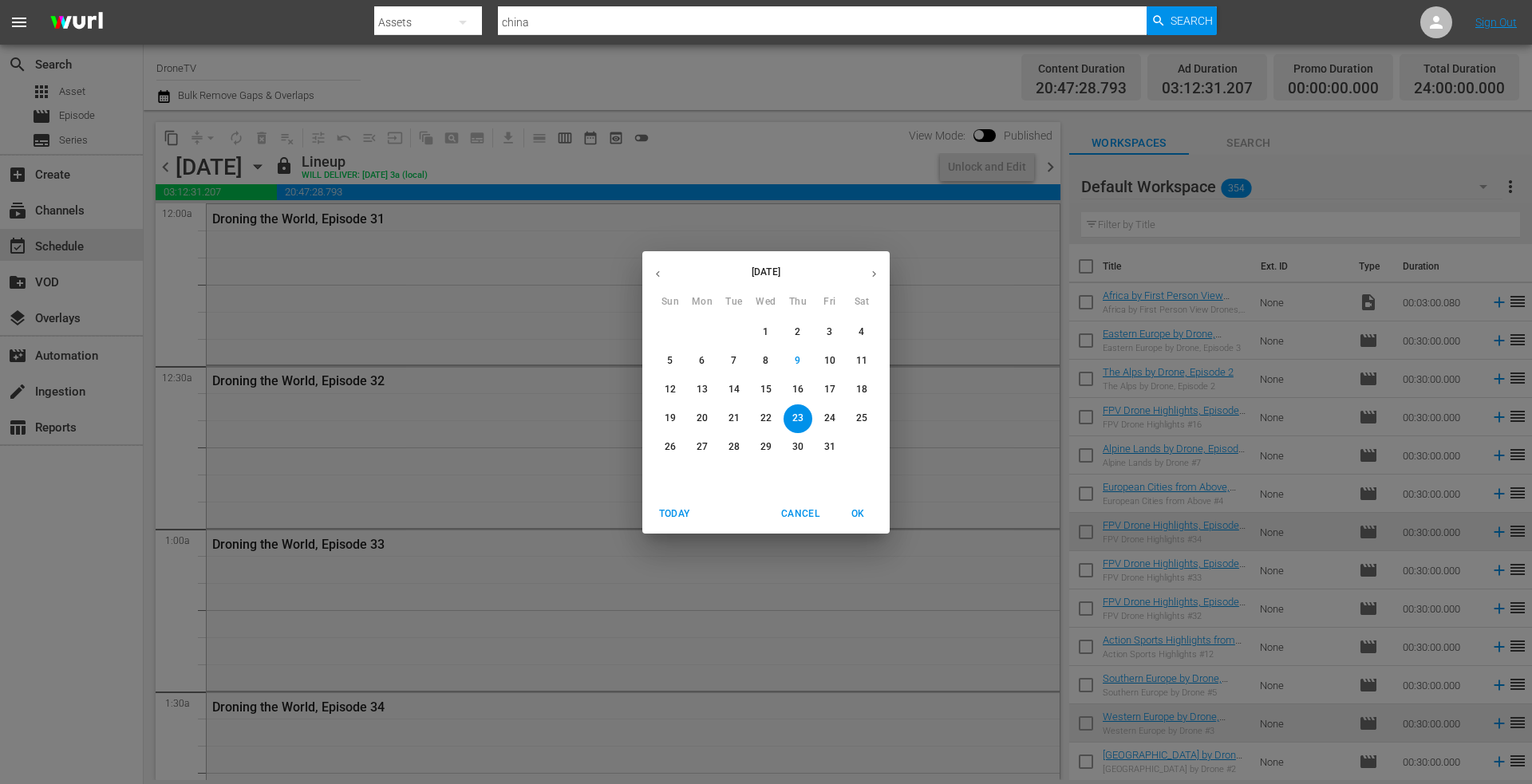
click at [829, 418] on p "24" at bounding box center [830, 418] width 12 height 13
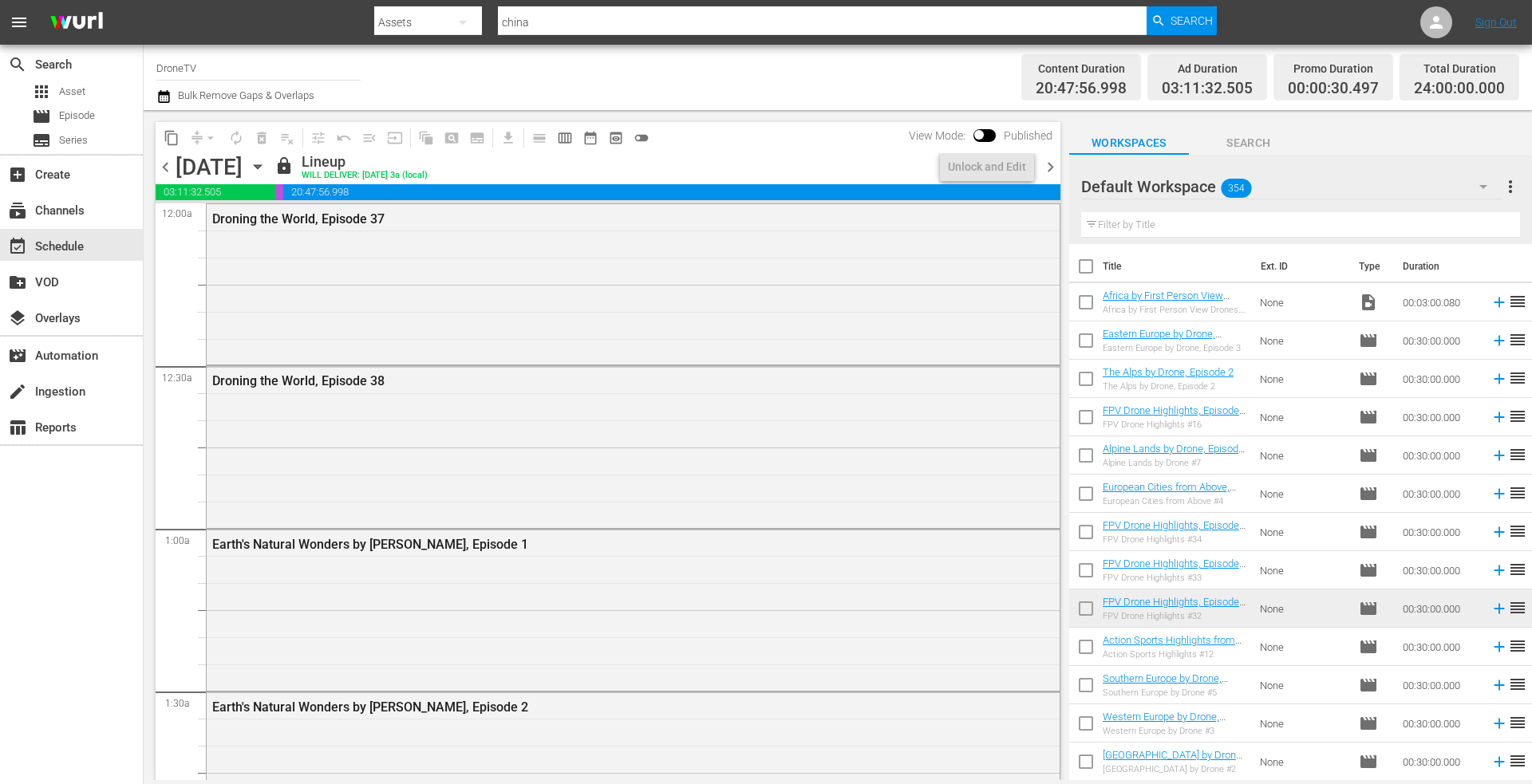
click at [261, 165] on icon "button" at bounding box center [257, 167] width 7 height 4
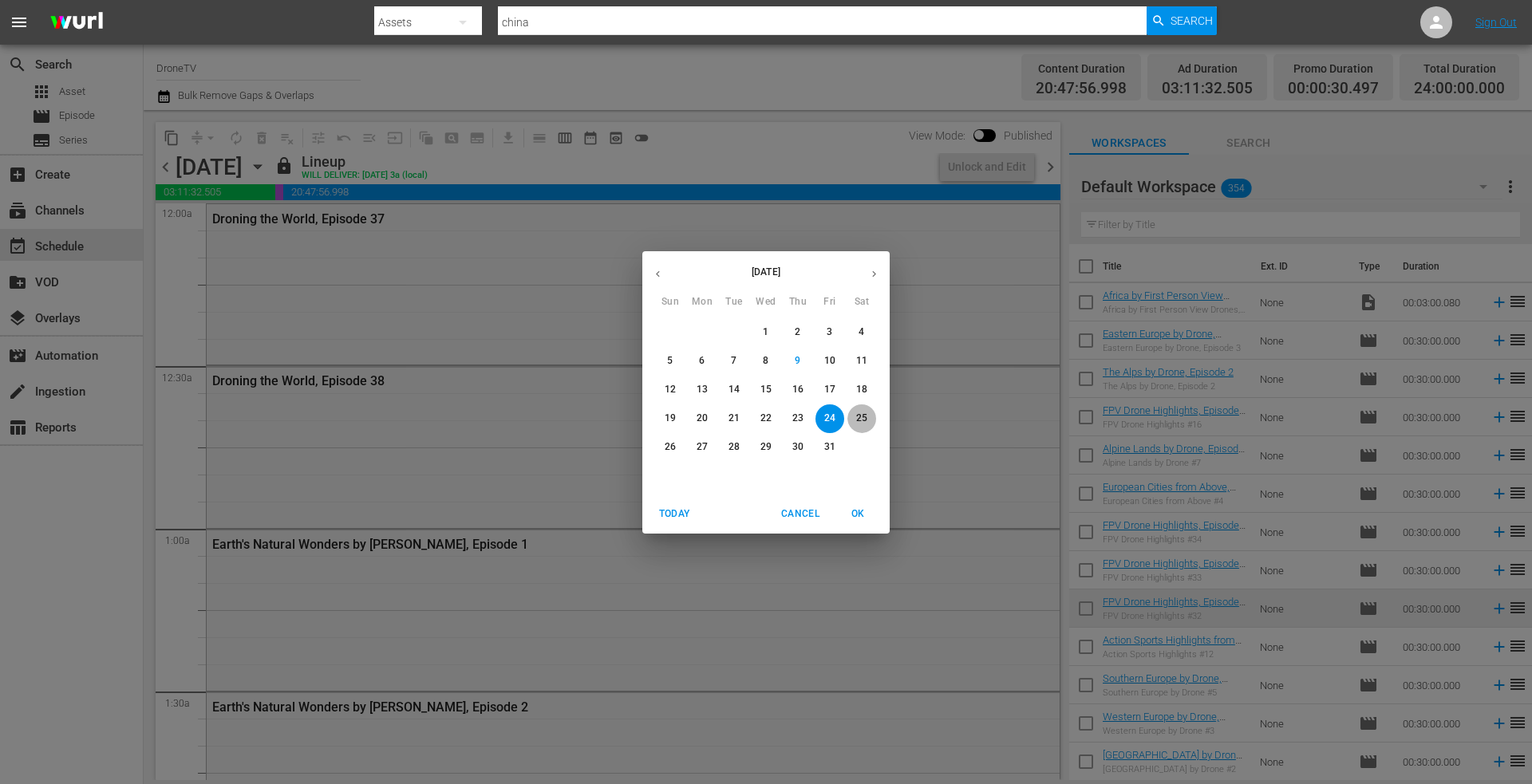
click at [861, 417] on p "25" at bounding box center [862, 418] width 12 height 13
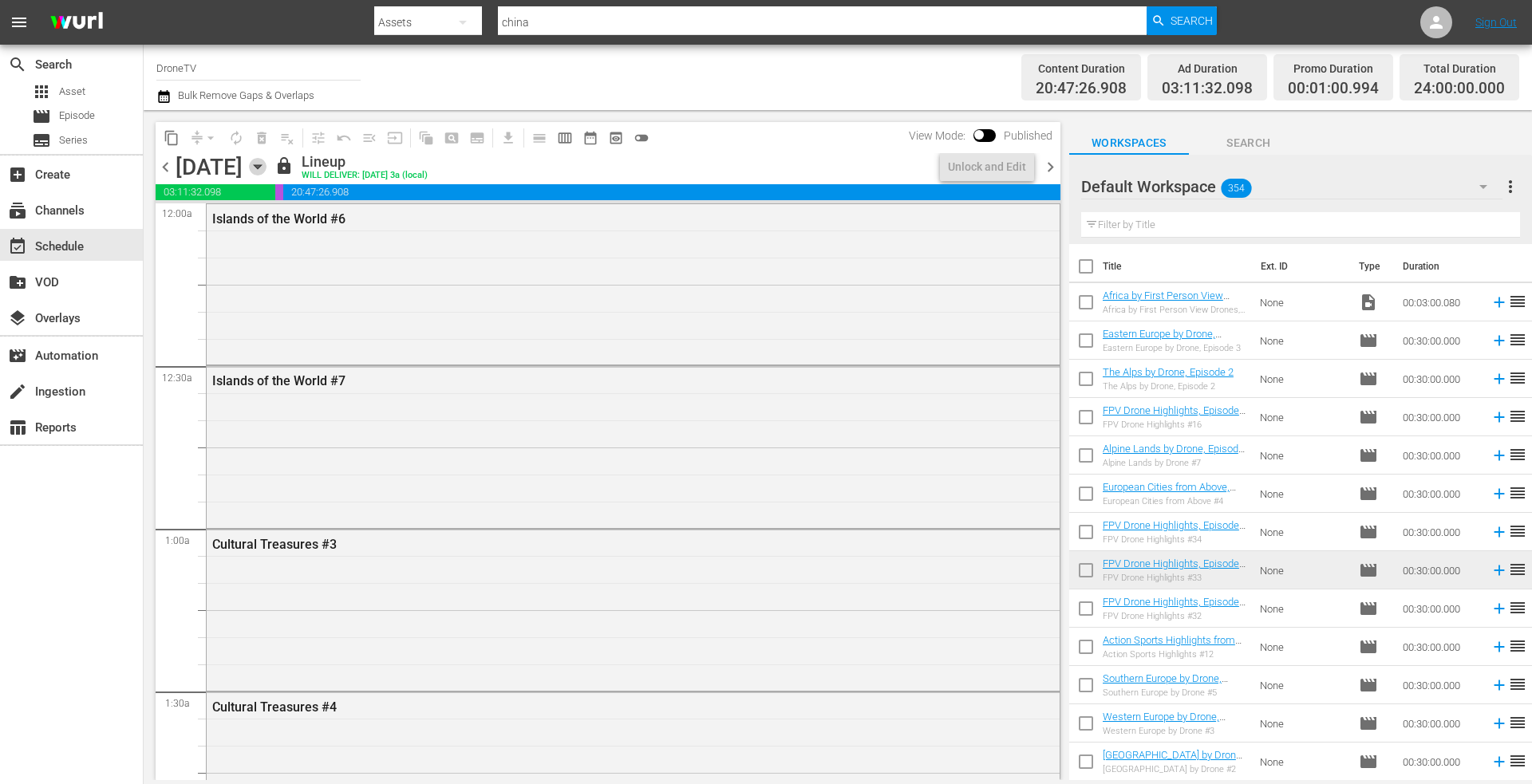
click at [261, 166] on icon "button" at bounding box center [257, 167] width 7 height 4
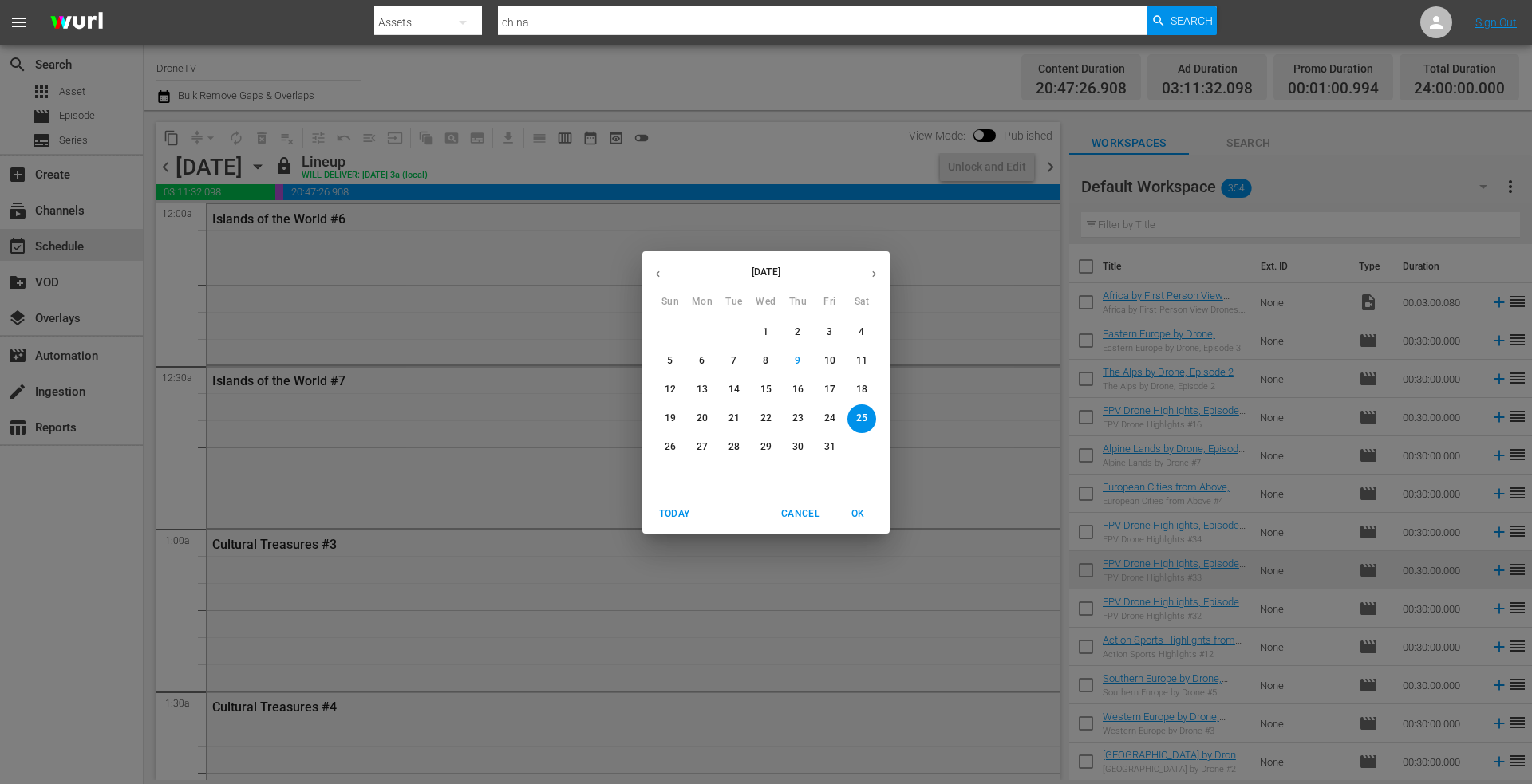
click at [671, 445] on p "26" at bounding box center [671, 447] width 12 height 13
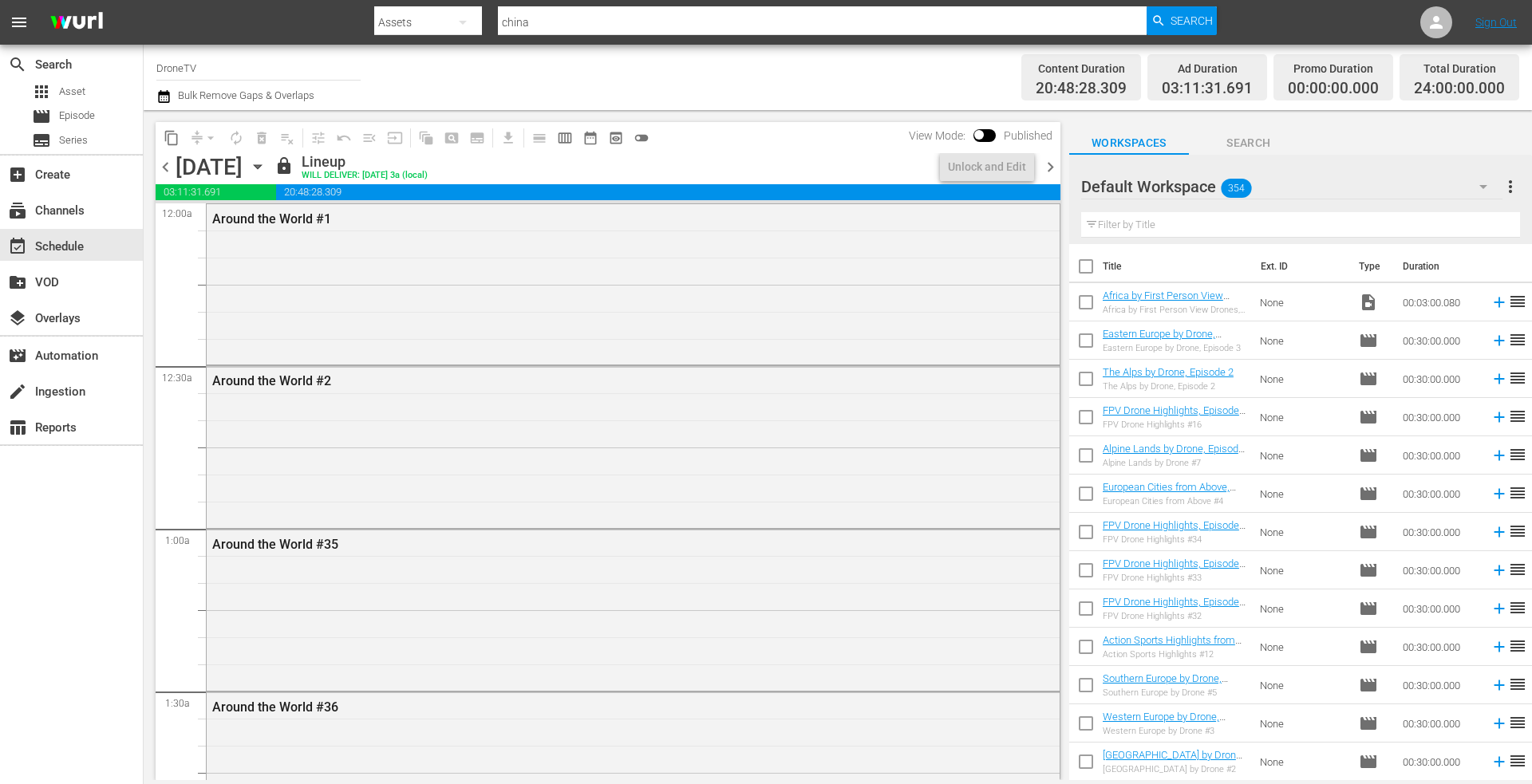
click at [267, 168] on icon "button" at bounding box center [258, 166] width 17 height 17
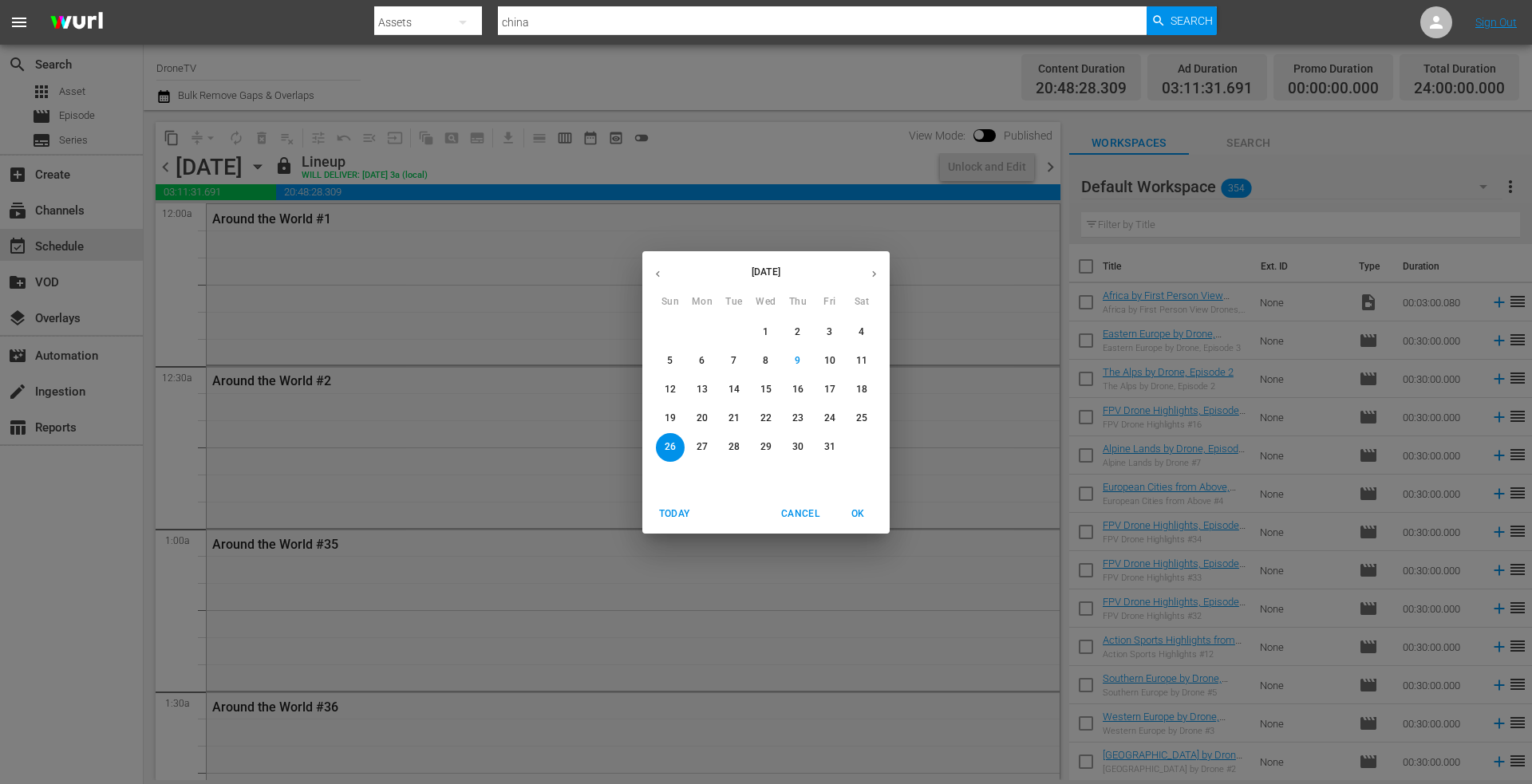
click at [703, 443] on p "27" at bounding box center [702, 447] width 12 height 13
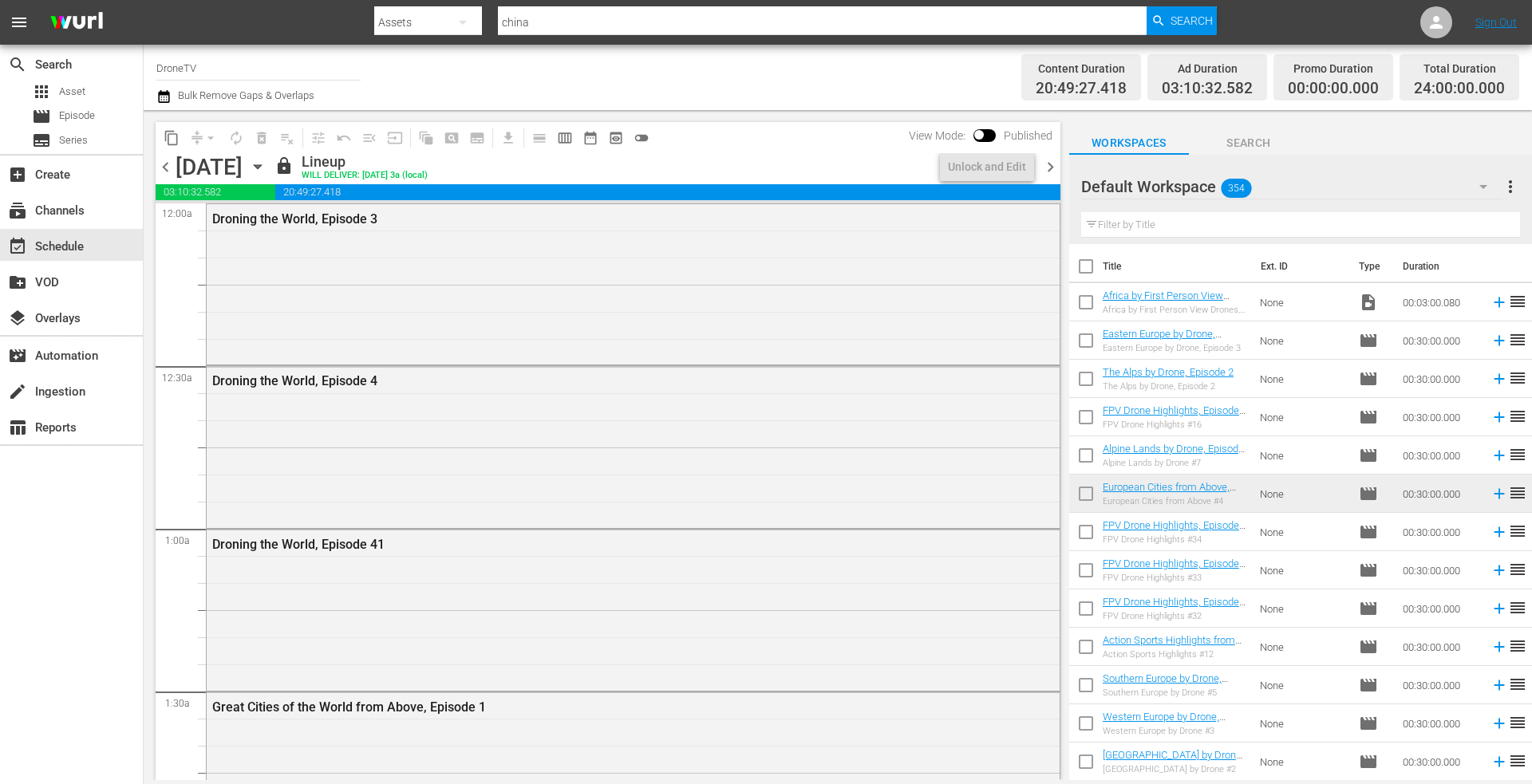
click at [267, 166] on icon "button" at bounding box center [258, 166] width 17 height 17
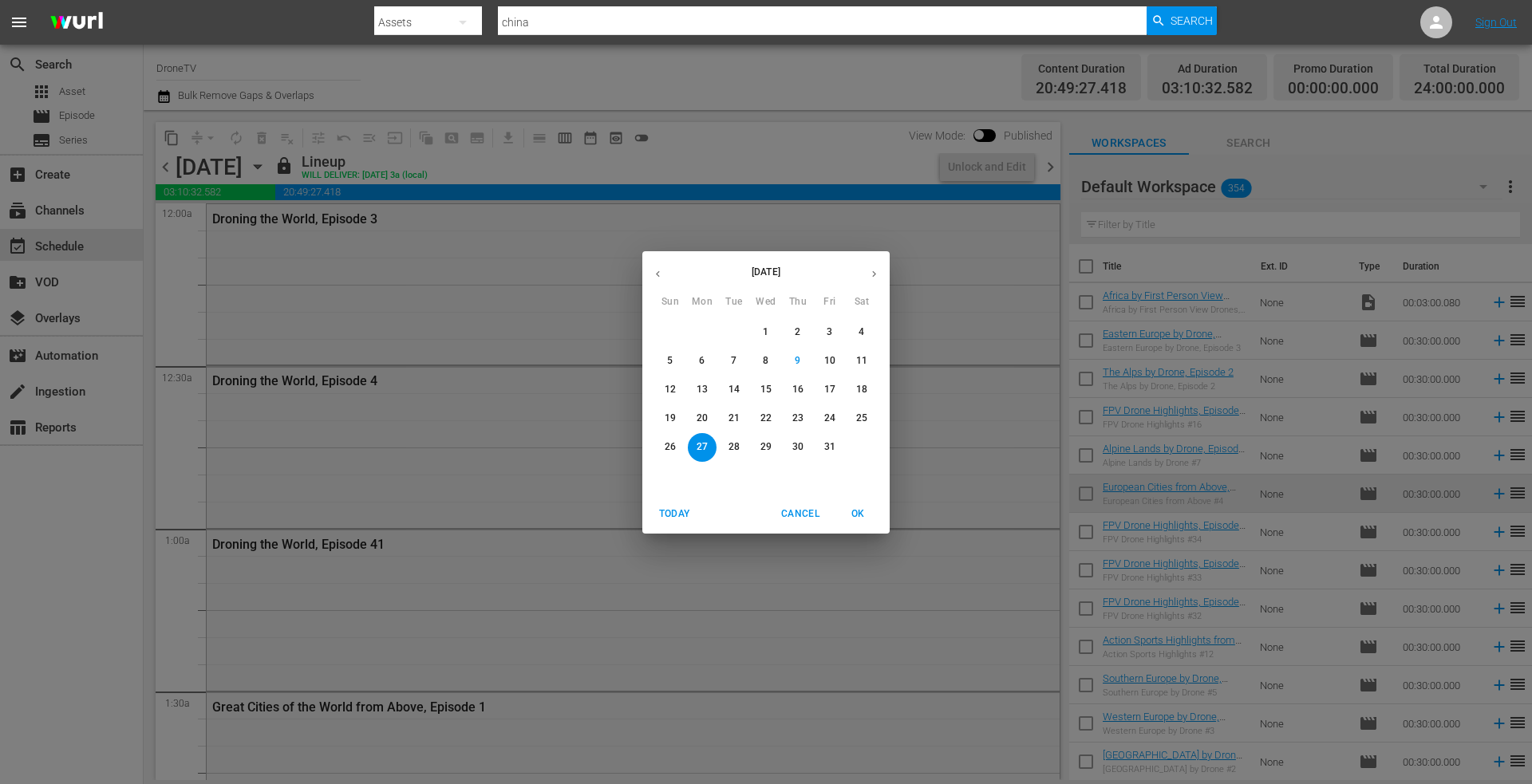
click at [734, 445] on p "28" at bounding box center [734, 447] width 12 height 13
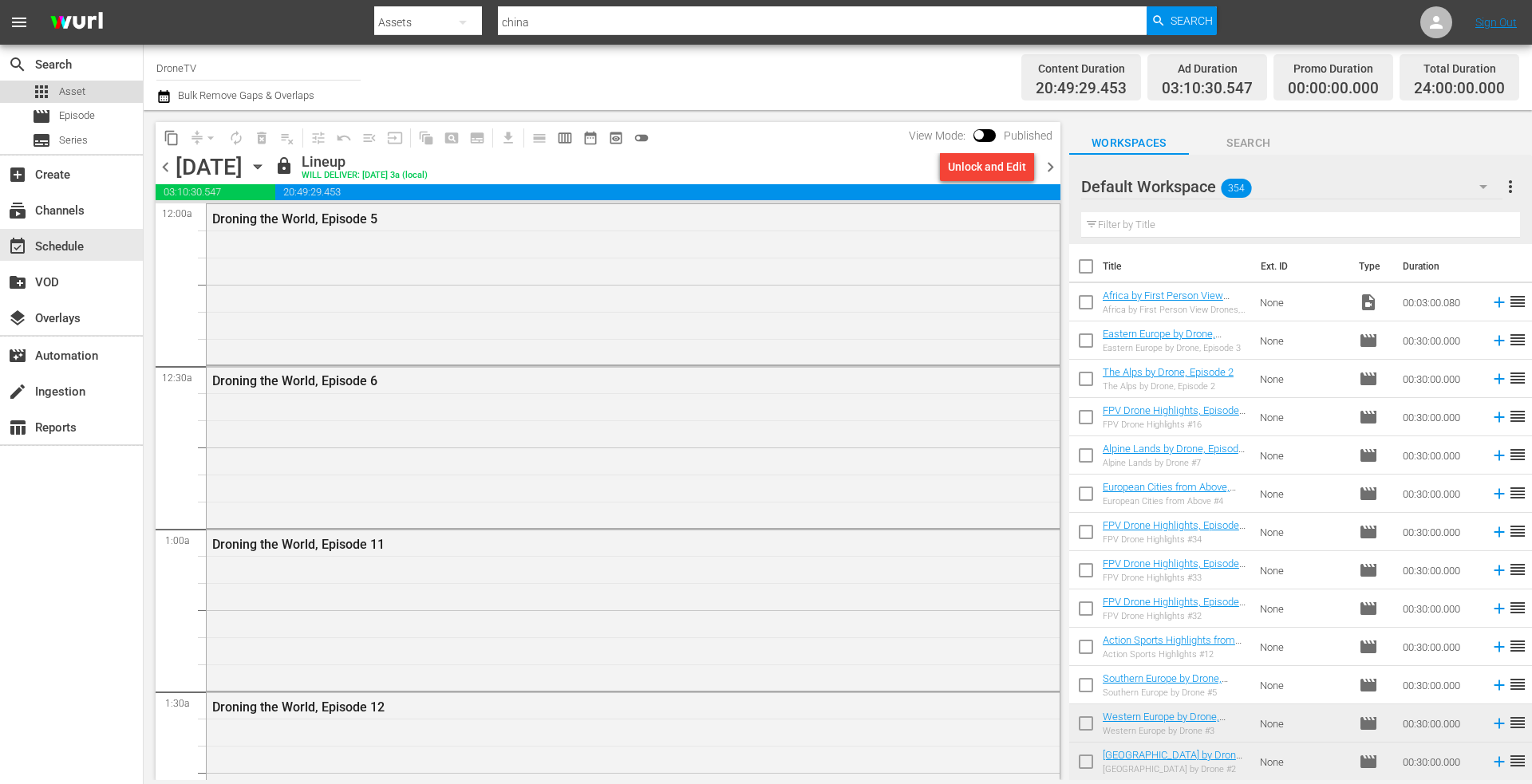
click at [82, 89] on span "Asset" at bounding box center [71, 91] width 26 height 16
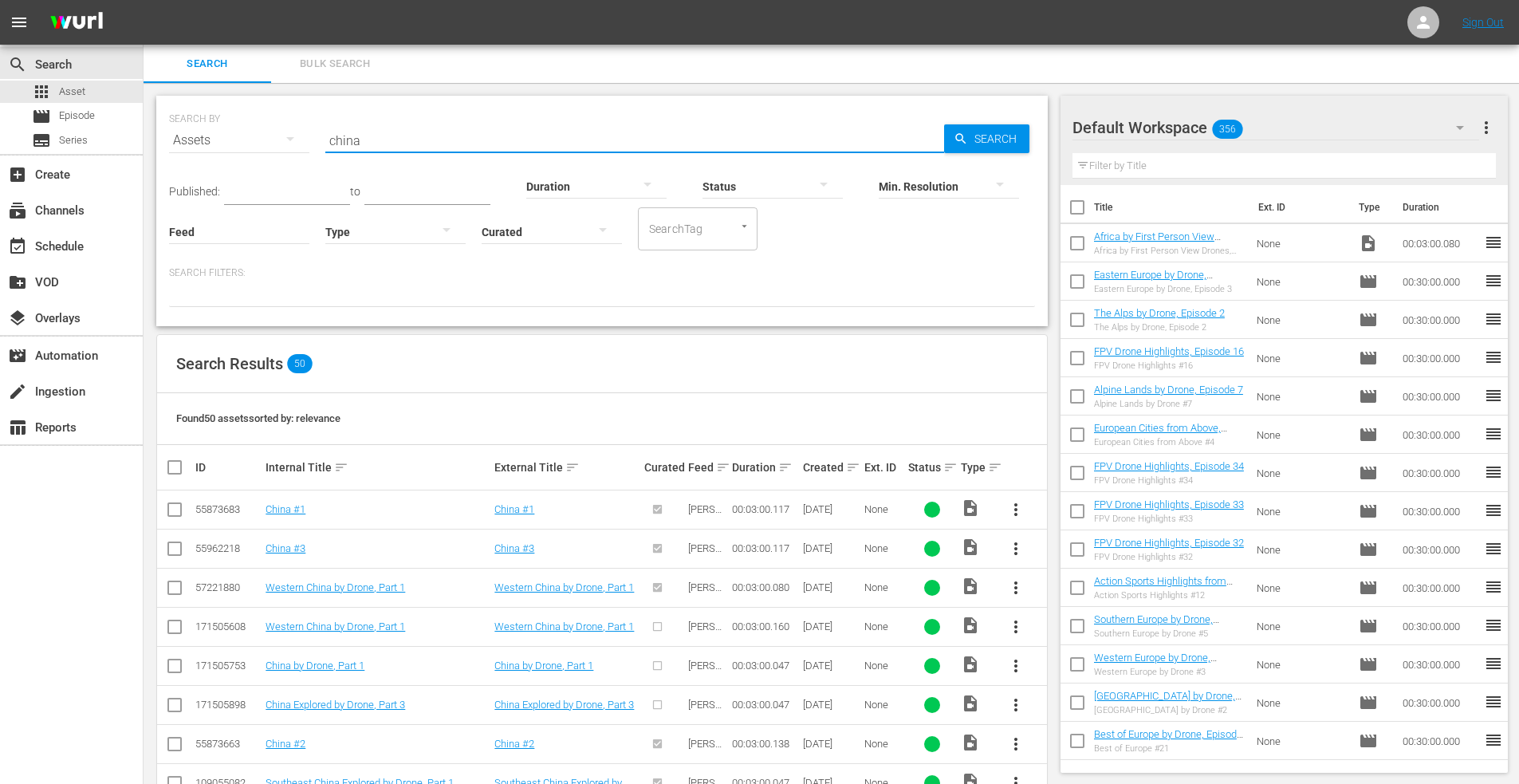
drag, startPoint x: 390, startPoint y: 141, endPoint x: 273, endPoint y: 140, distance: 117.0
click at [273, 140] on div "SEARCH BY Search By Assets Search ID, Title, Description, Keywords, or Category…" at bounding box center [602, 131] width 866 height 58
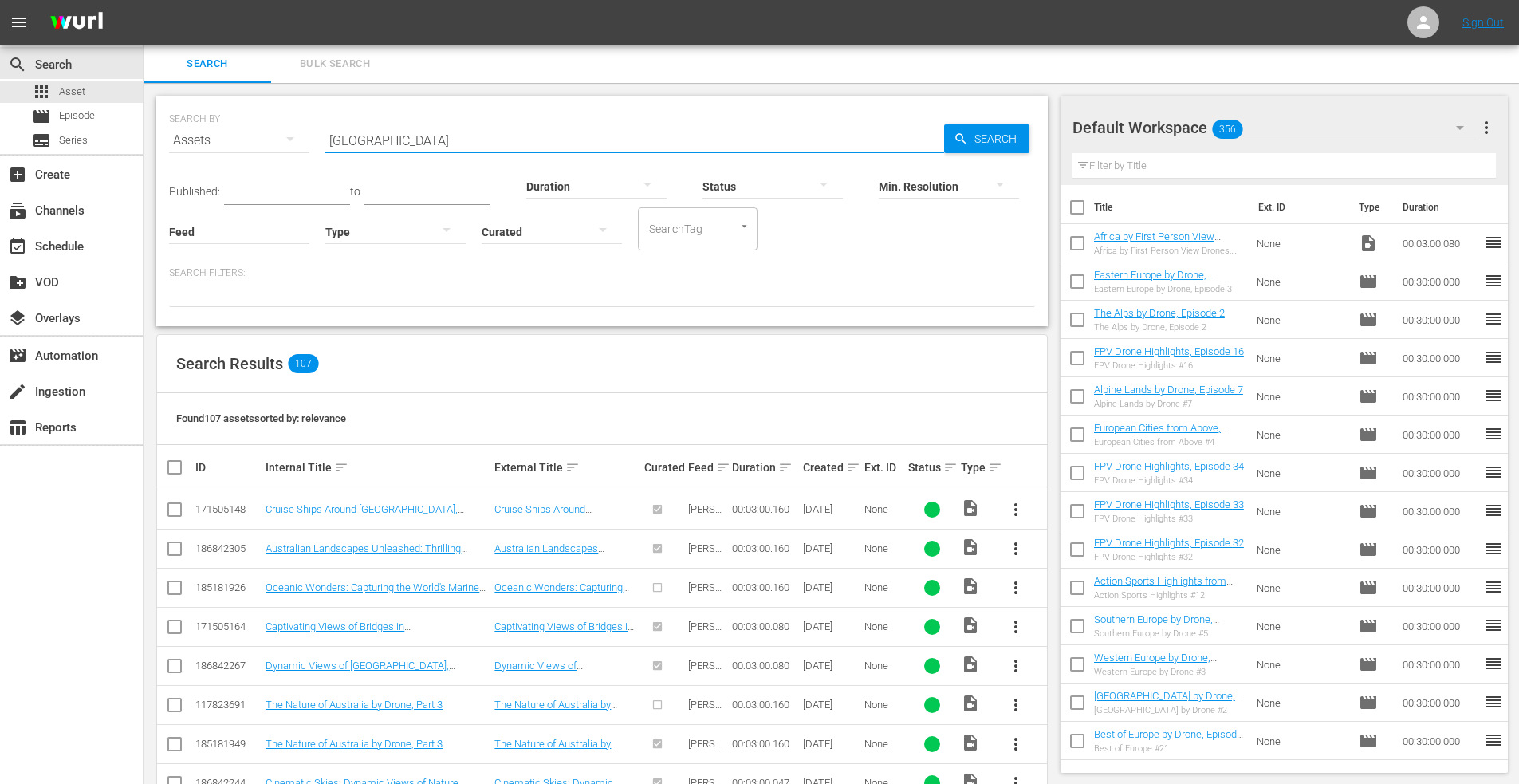
drag, startPoint x: 329, startPoint y: 140, endPoint x: 342, endPoint y: 138, distance: 13.2
click at [329, 140] on input "[GEOGRAPHIC_DATA]" at bounding box center [634, 140] width 619 height 38
type input "best australia"
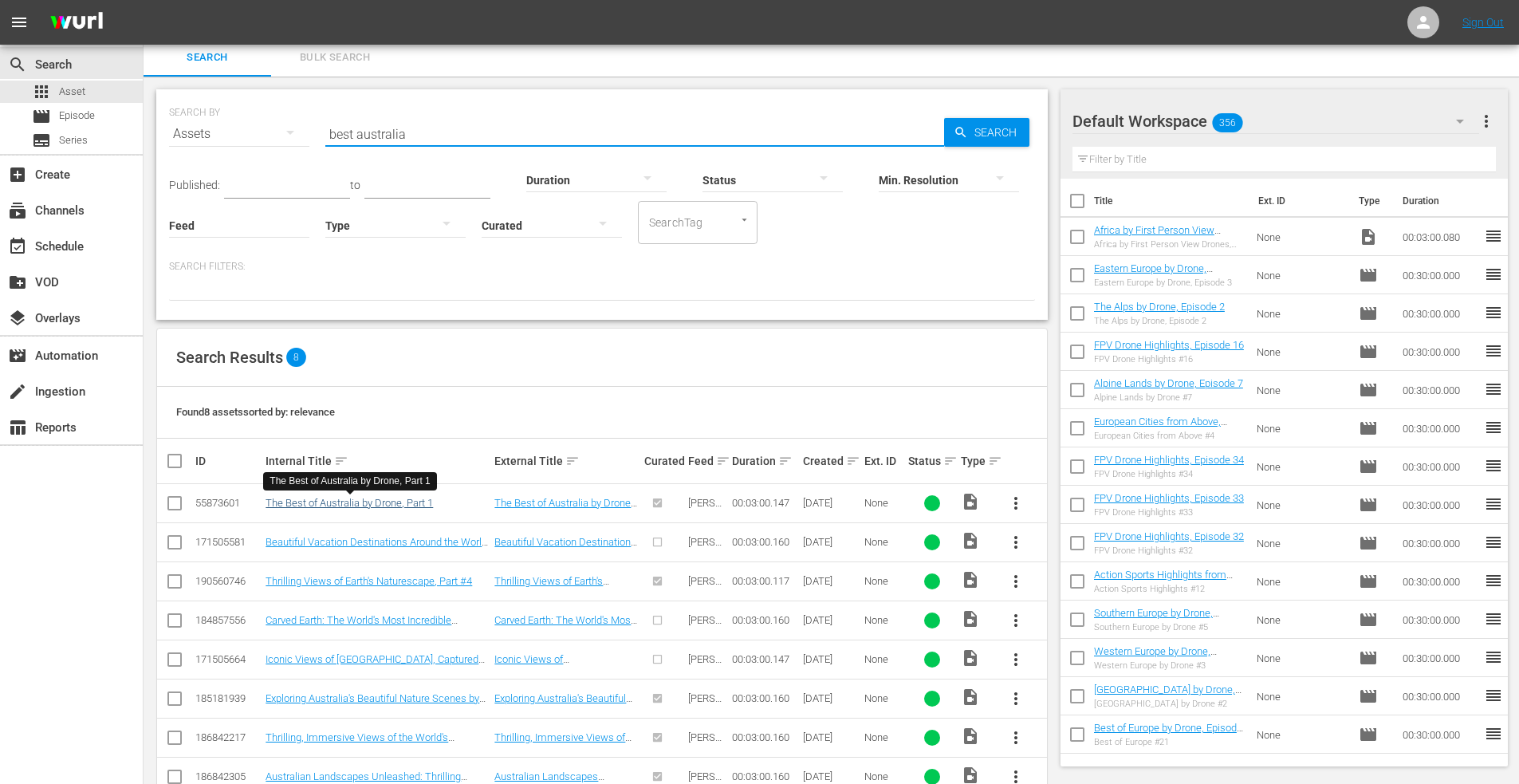
scroll to position [49, 0]
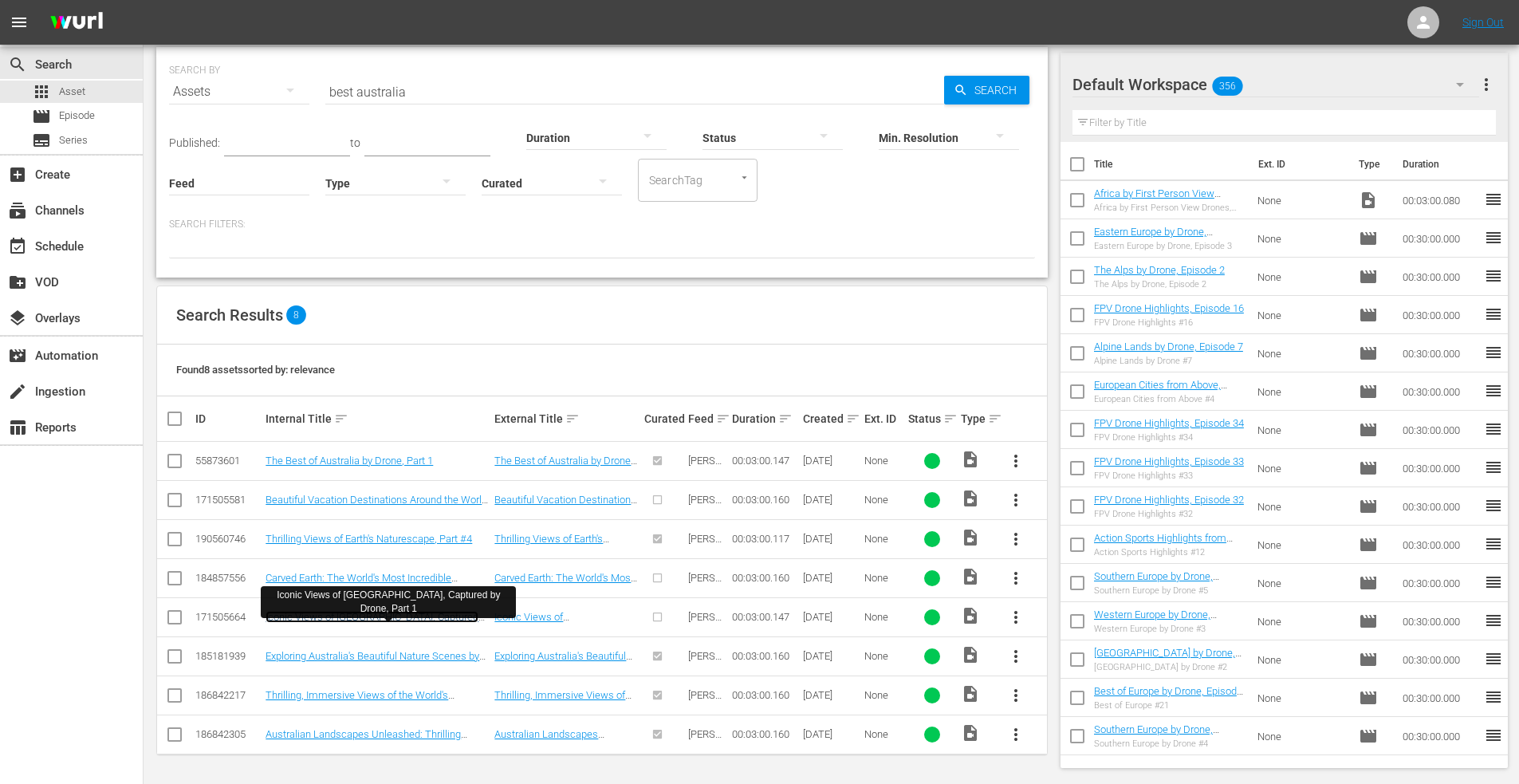
click at [335, 613] on link "Iconic Views of [GEOGRAPHIC_DATA], Captured by Drone, Part 1" at bounding box center [371, 622] width 213 height 24
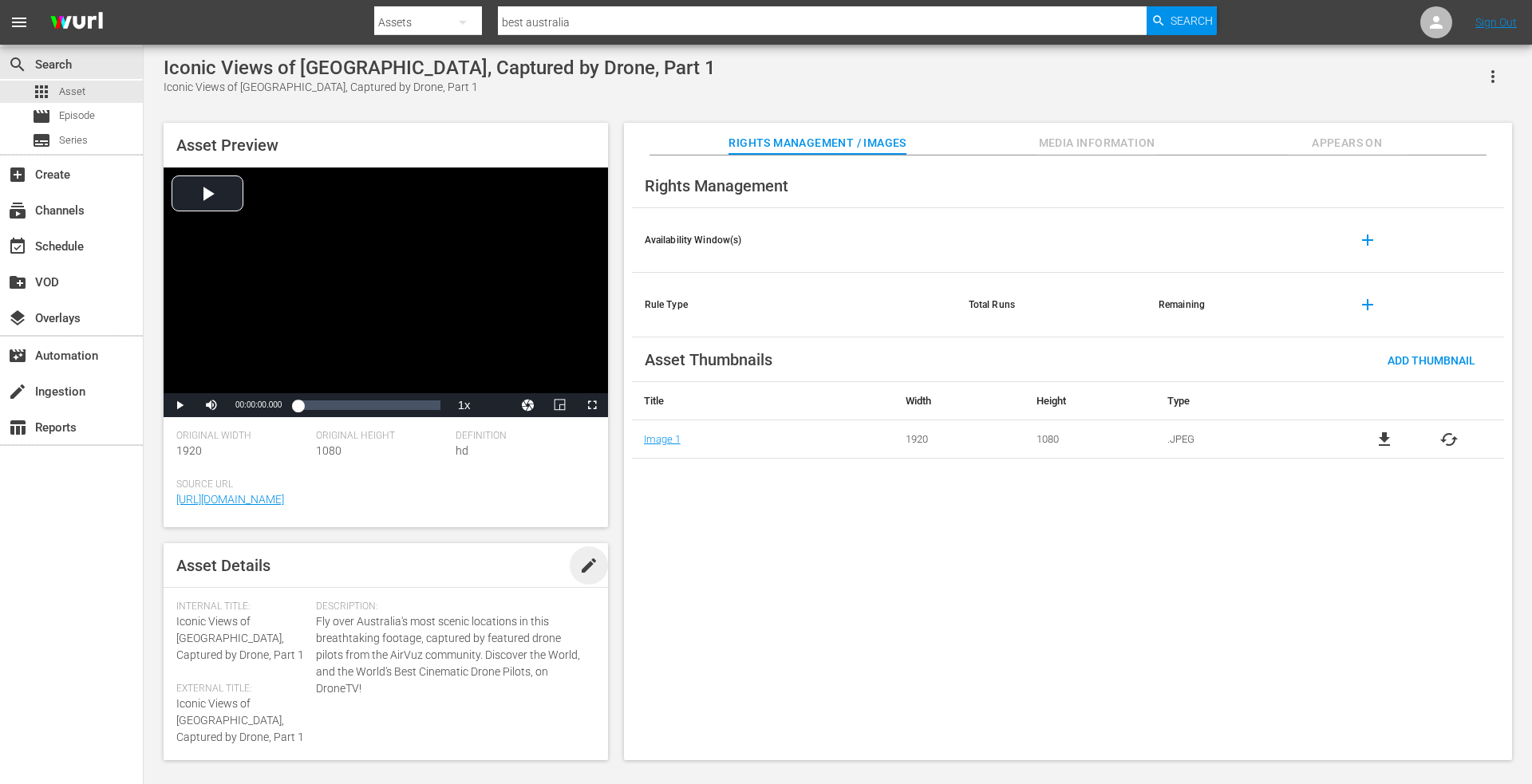
click at [580, 575] on span "edit" at bounding box center [589, 566] width 19 height 19
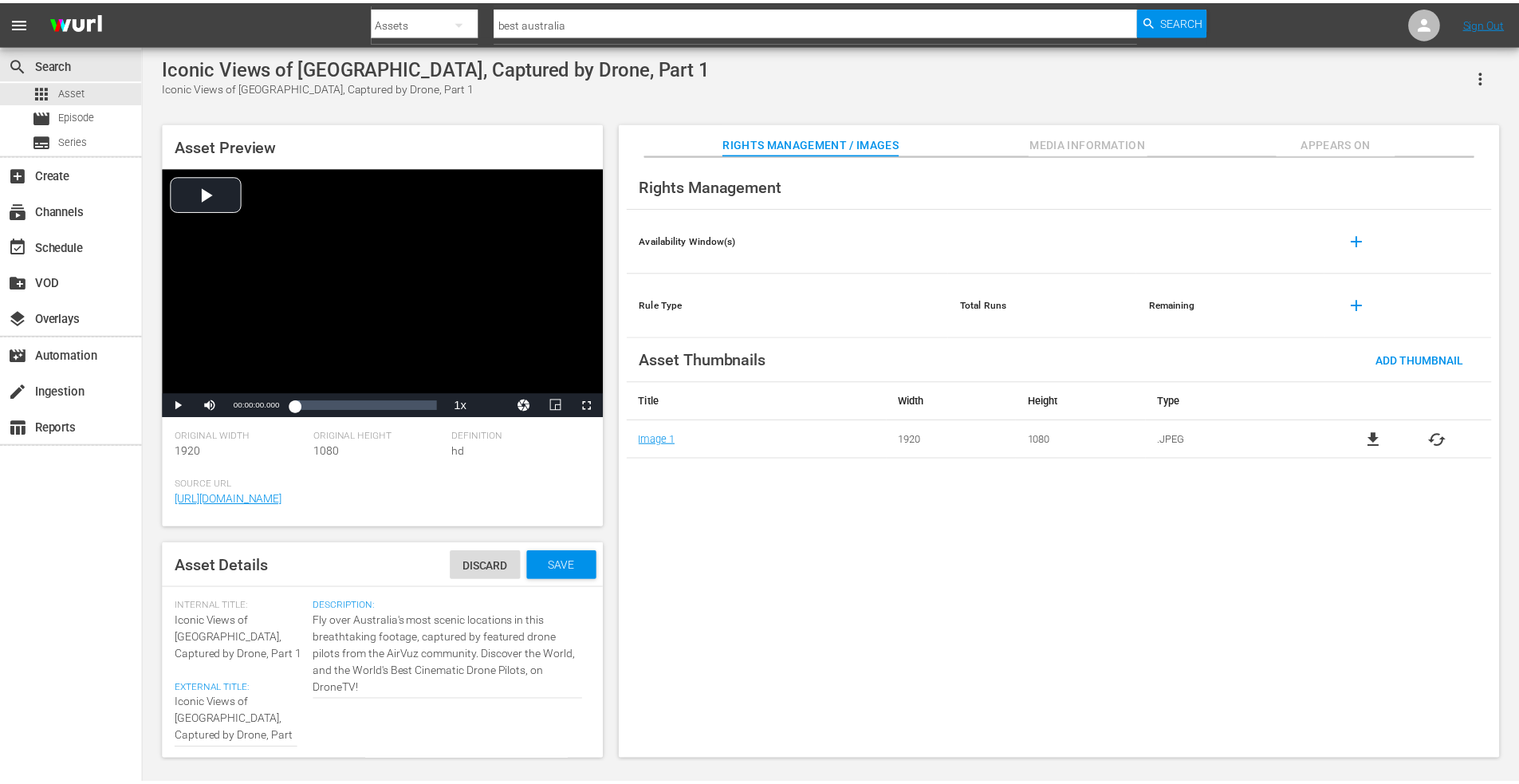
scroll to position [2, 0]
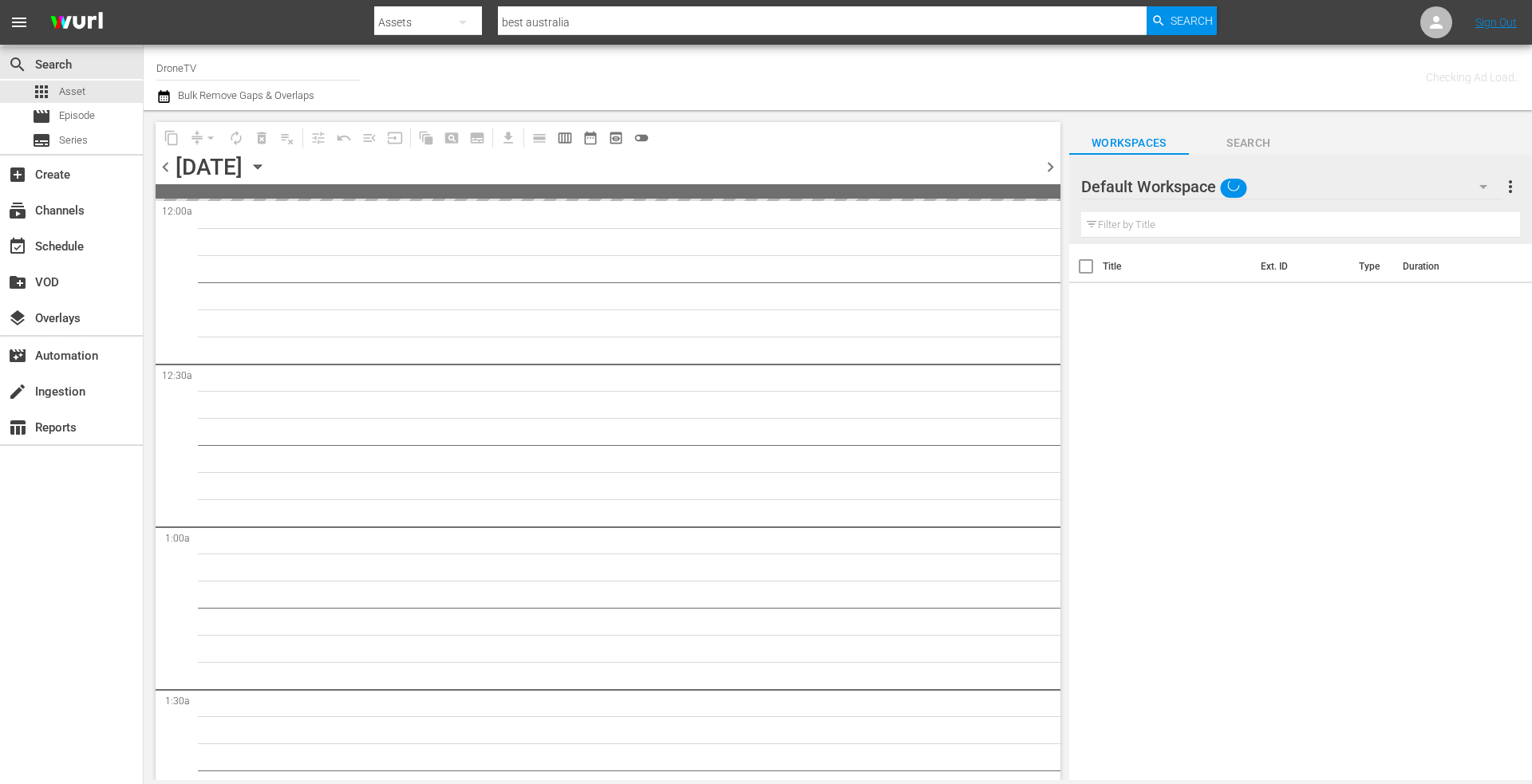
click at [602, 24] on input "best australia" at bounding box center [822, 22] width 649 height 38
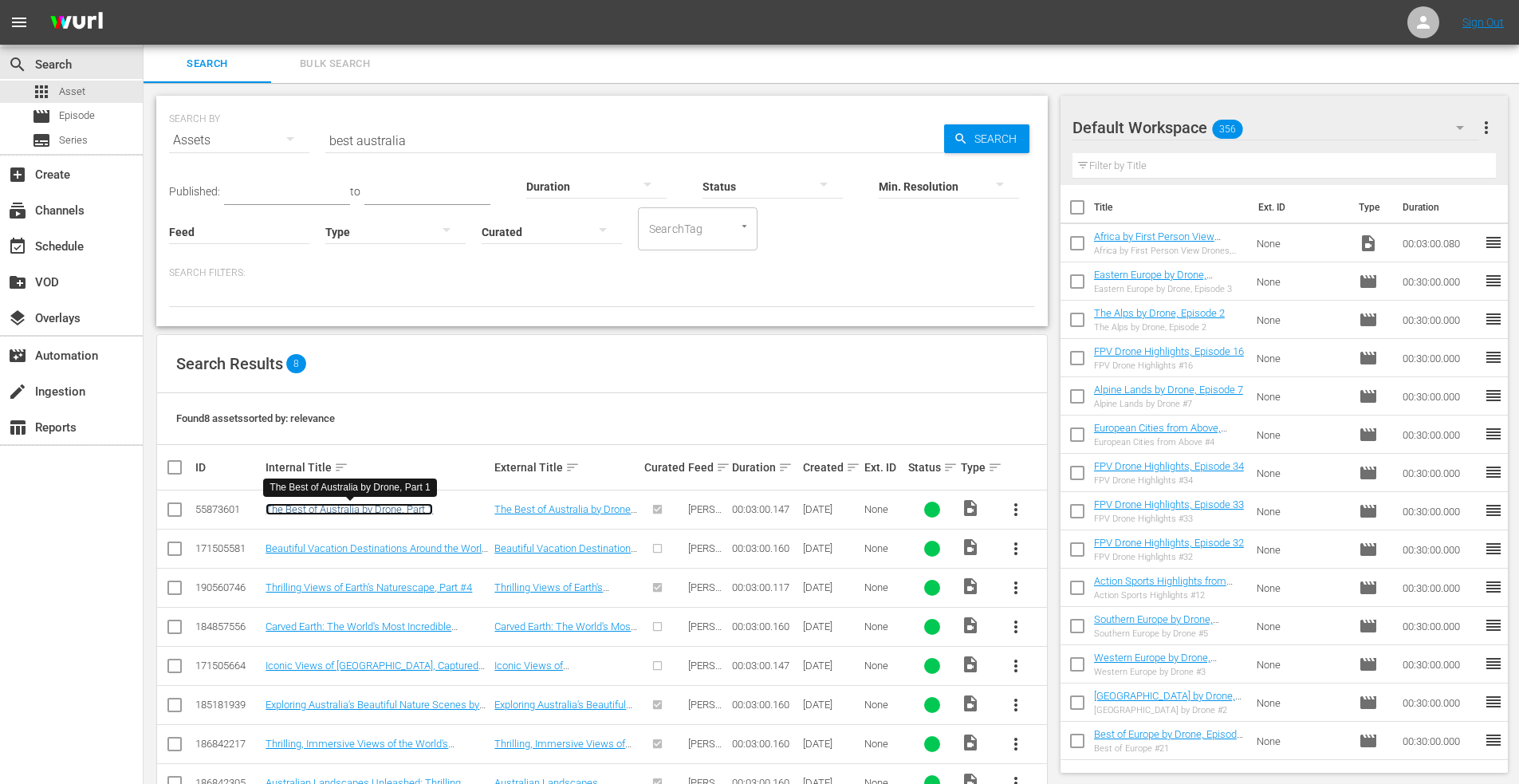
click at [372, 508] on link "The Best of Australia by Drone, Part 1" at bounding box center [349, 509] width 167 height 12
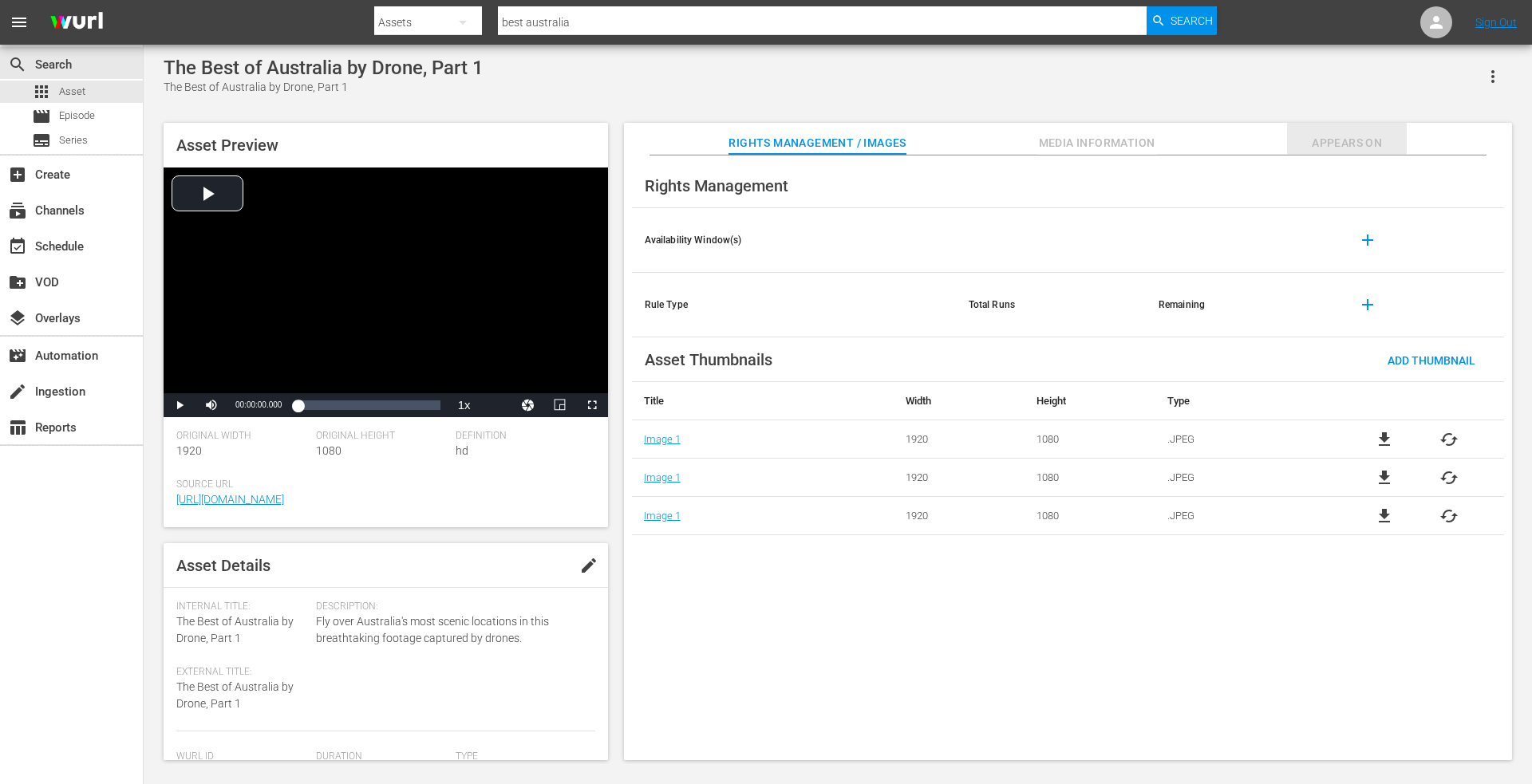
click at [1368, 139] on span "Appears On" at bounding box center [1346, 142] width 119 height 20
